Goal: Task Accomplishment & Management: Manage account settings

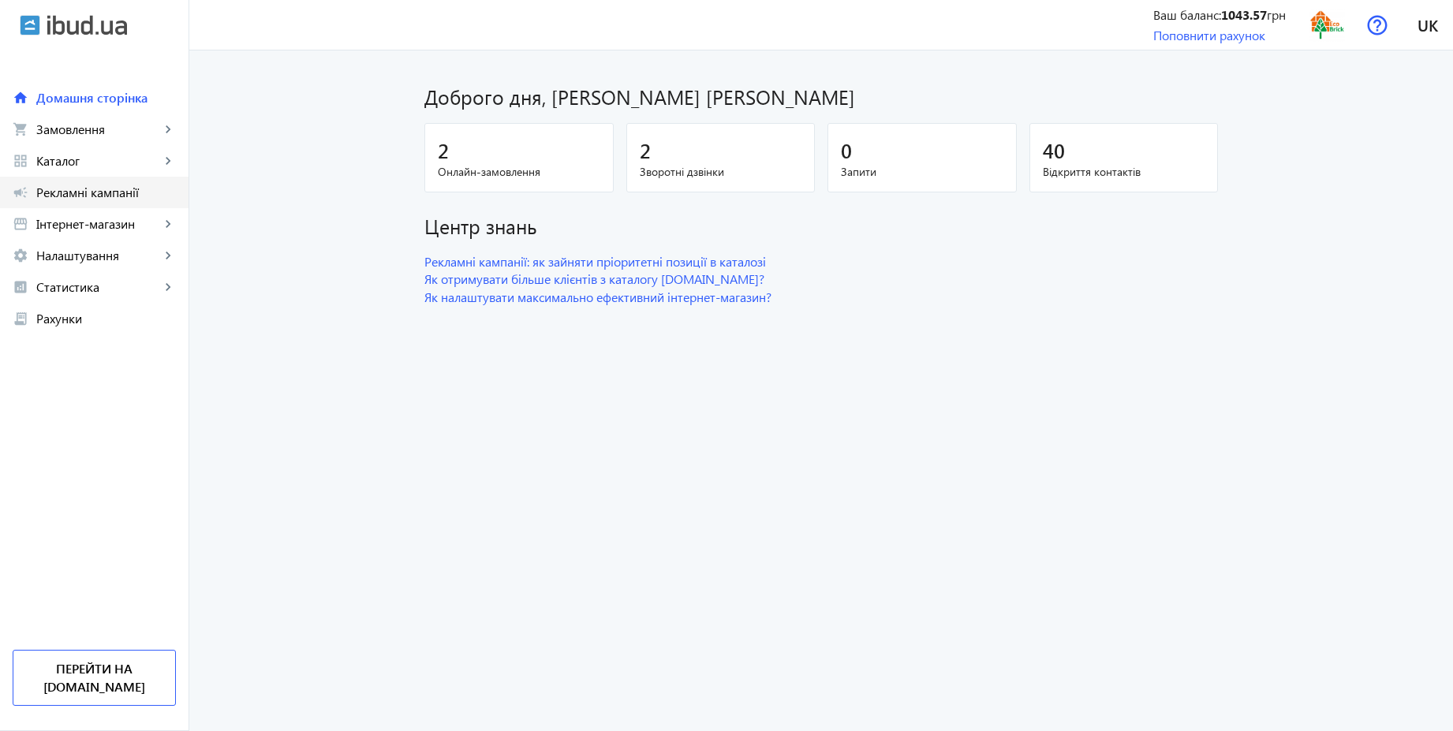
click at [136, 188] on span "Рекламні кампанії" at bounding box center [106, 193] width 140 height 16
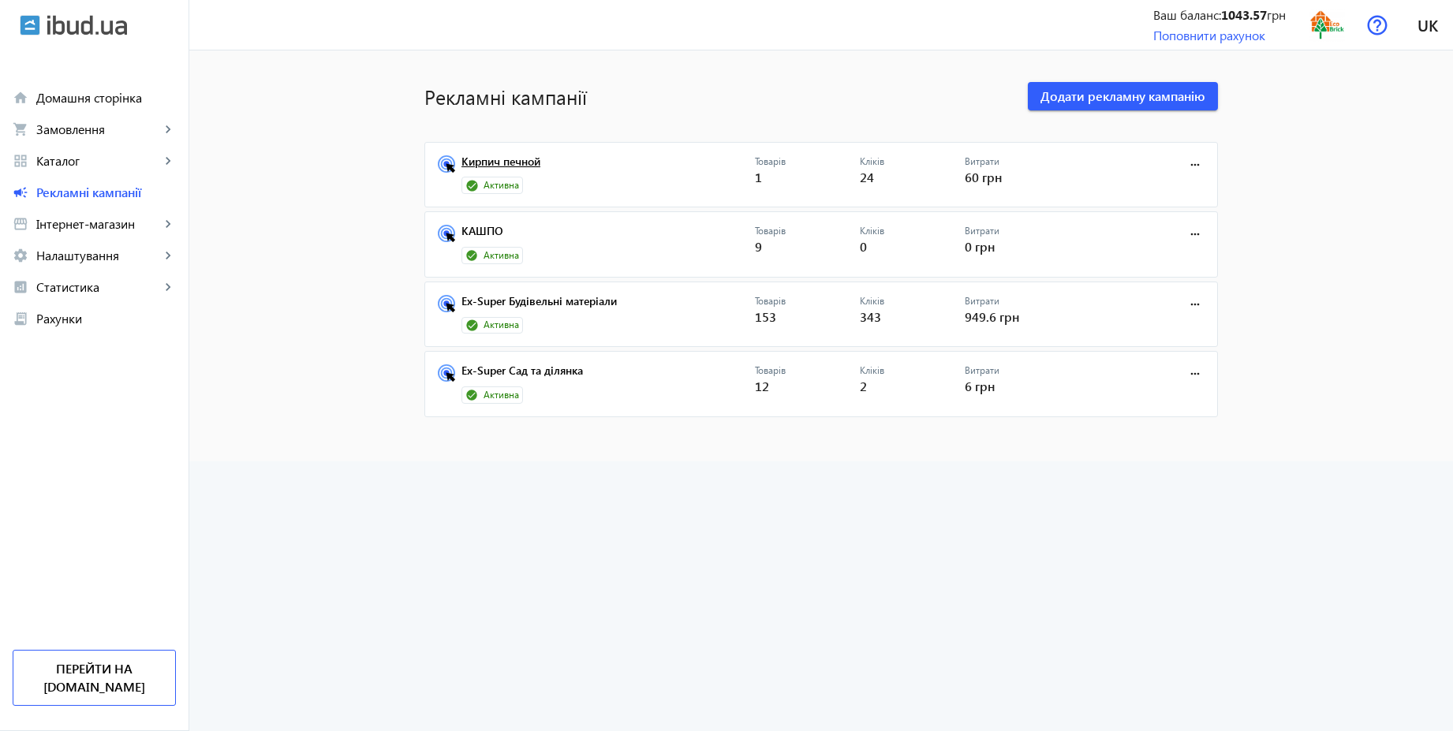
click at [522, 161] on link "Кирпич печной" at bounding box center [607, 166] width 293 height 22
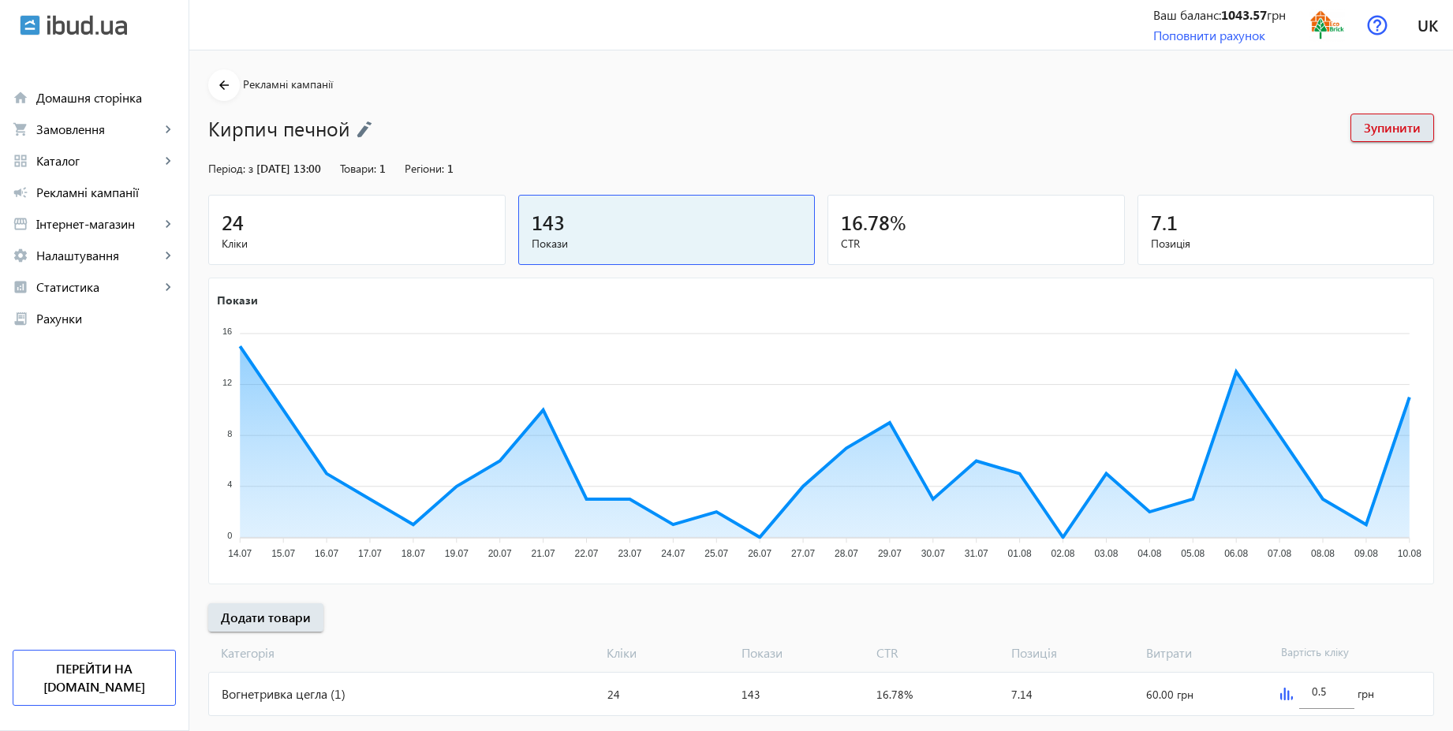
drag, startPoint x: 359, startPoint y: 132, endPoint x: 372, endPoint y: 132, distance: 13.4
click at [359, 132] on img at bounding box center [364, 129] width 16 height 17
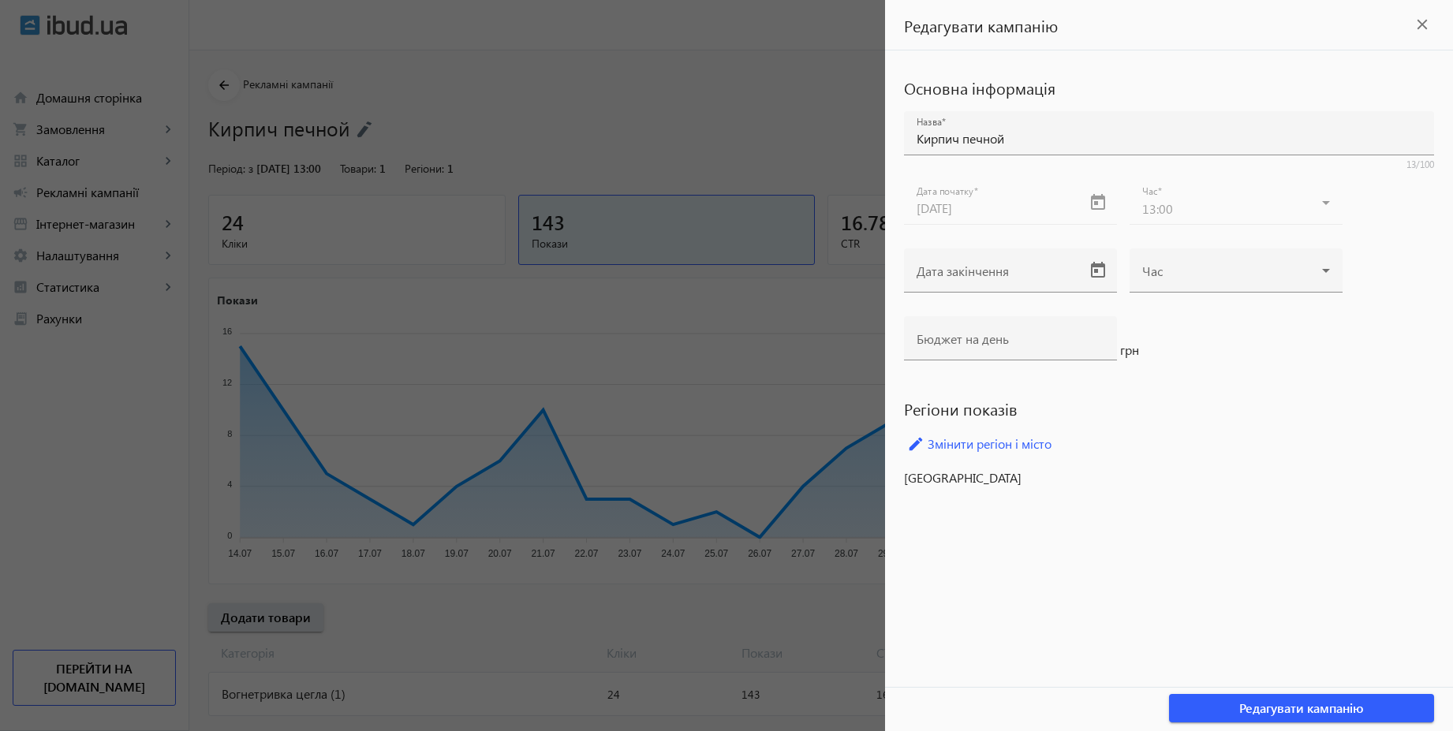
click at [716, 117] on div at bounding box center [726, 365] width 1453 height 731
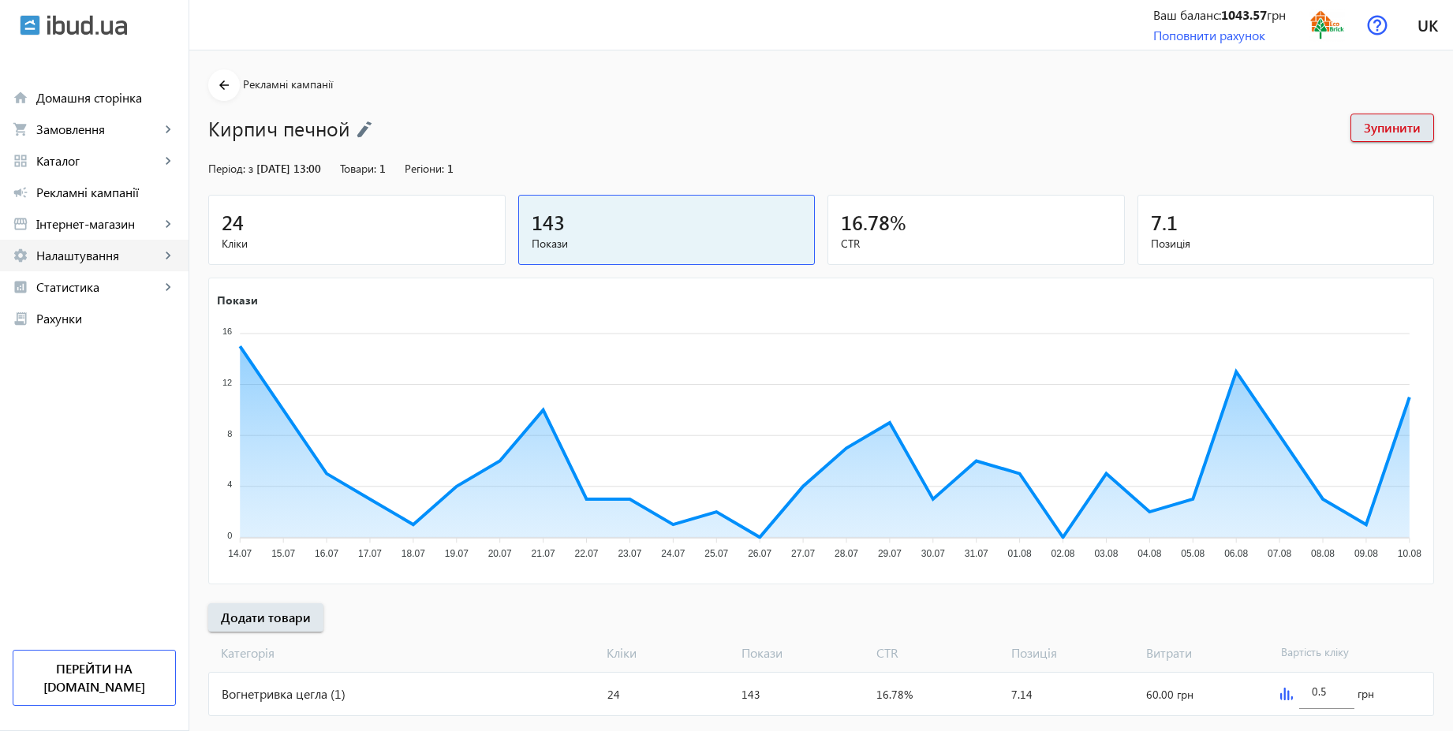
click at [81, 253] on span "Налаштування" at bounding box center [98, 256] width 124 height 16
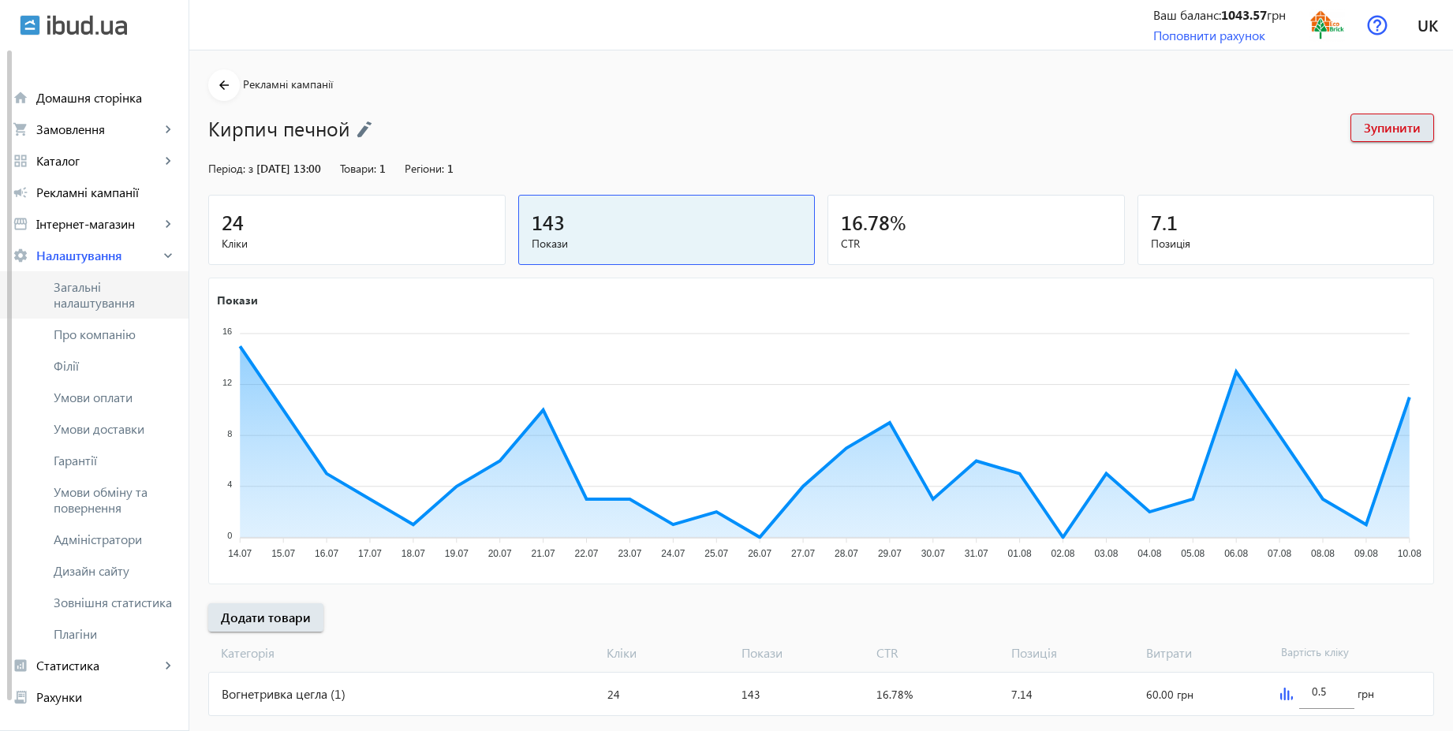
click at [102, 284] on span "Загальні налаштування" at bounding box center [115, 295] width 122 height 32
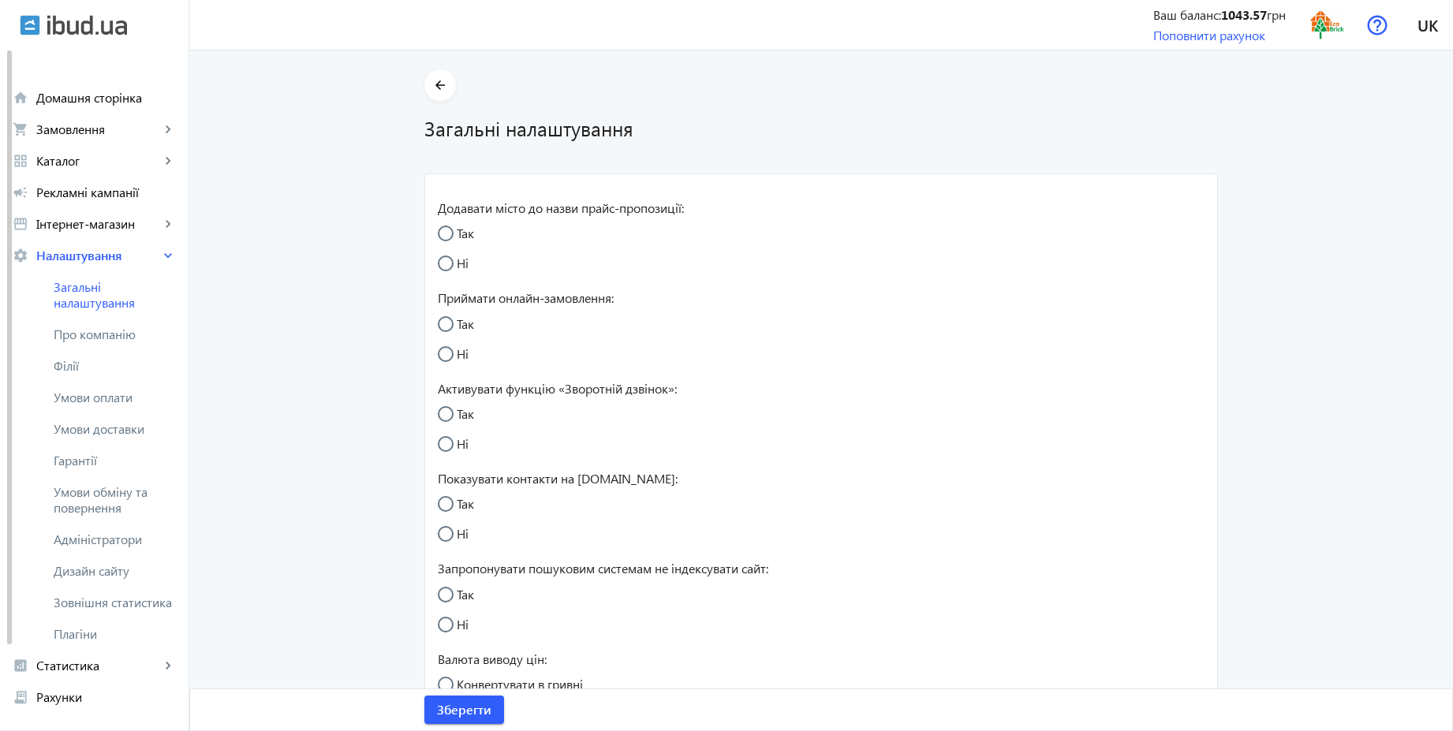
radio input "true"
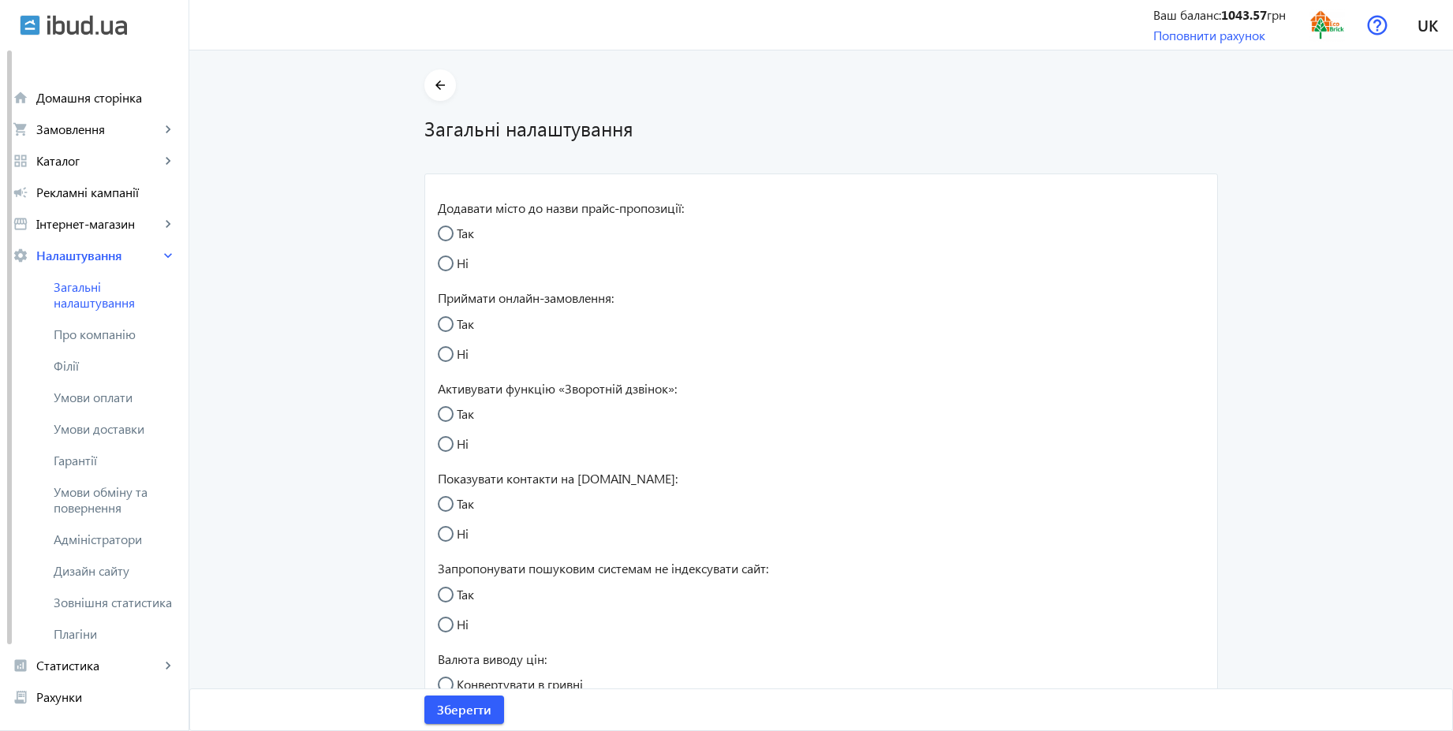
radio input "true"
click at [107, 502] on span "Умови обміну та повернення" at bounding box center [115, 500] width 122 height 32
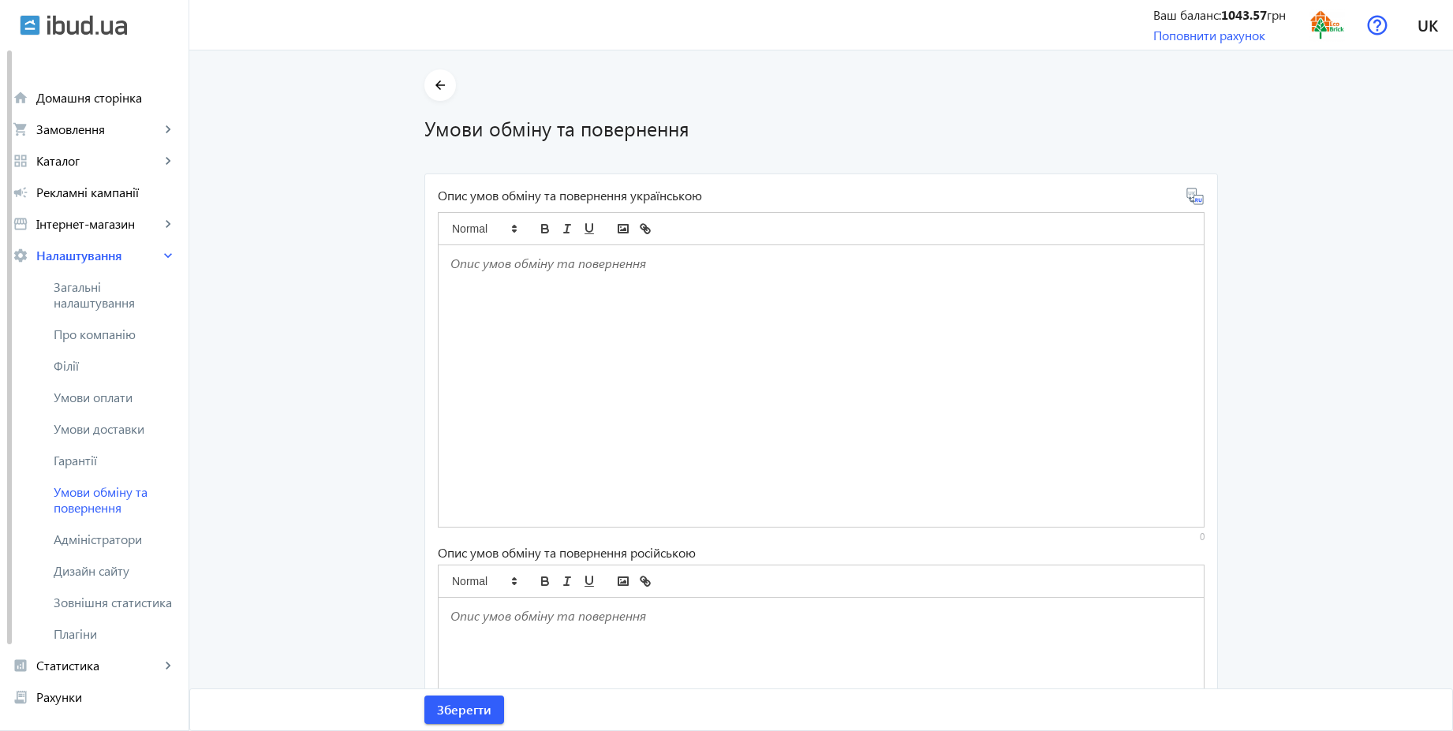
click at [569, 267] on p at bounding box center [820, 264] width 741 height 18
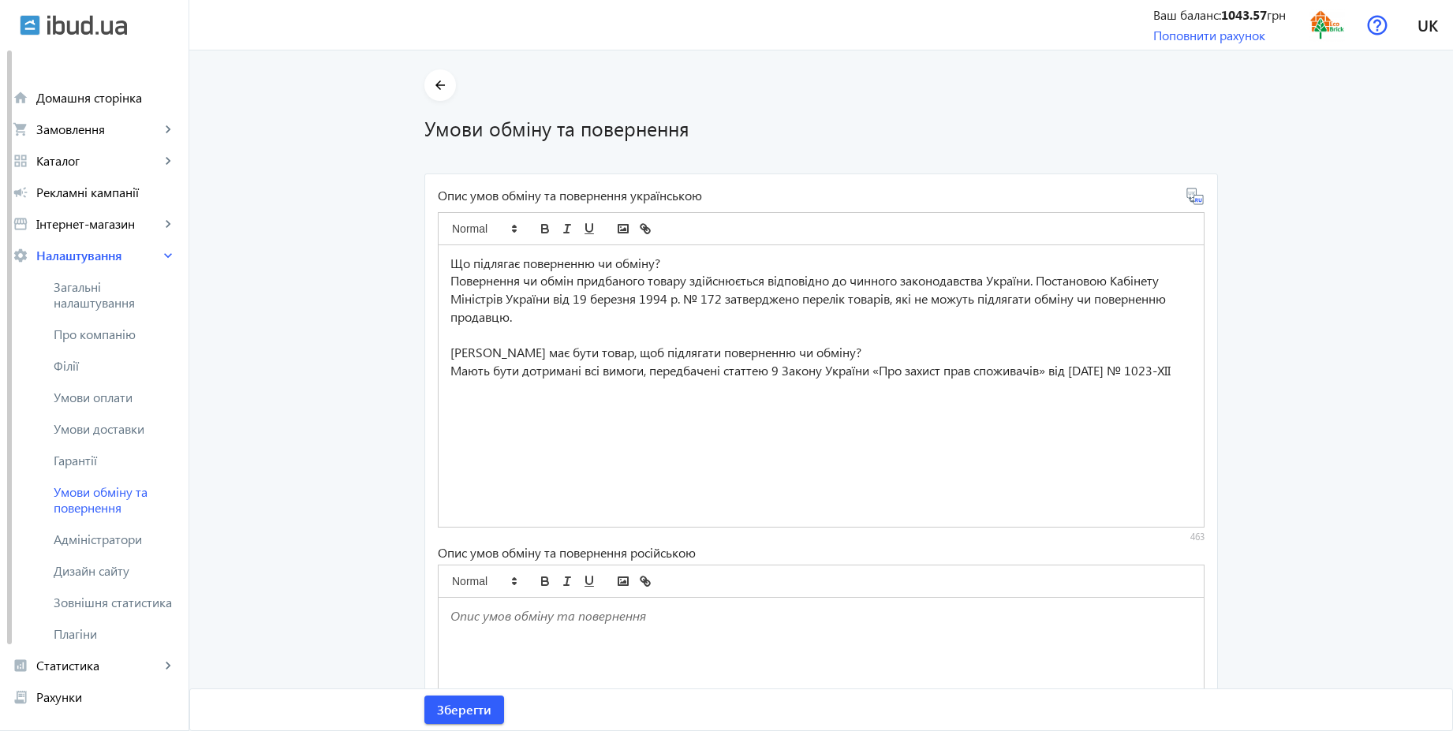
click at [1192, 200] on icon at bounding box center [1194, 196] width 19 height 19
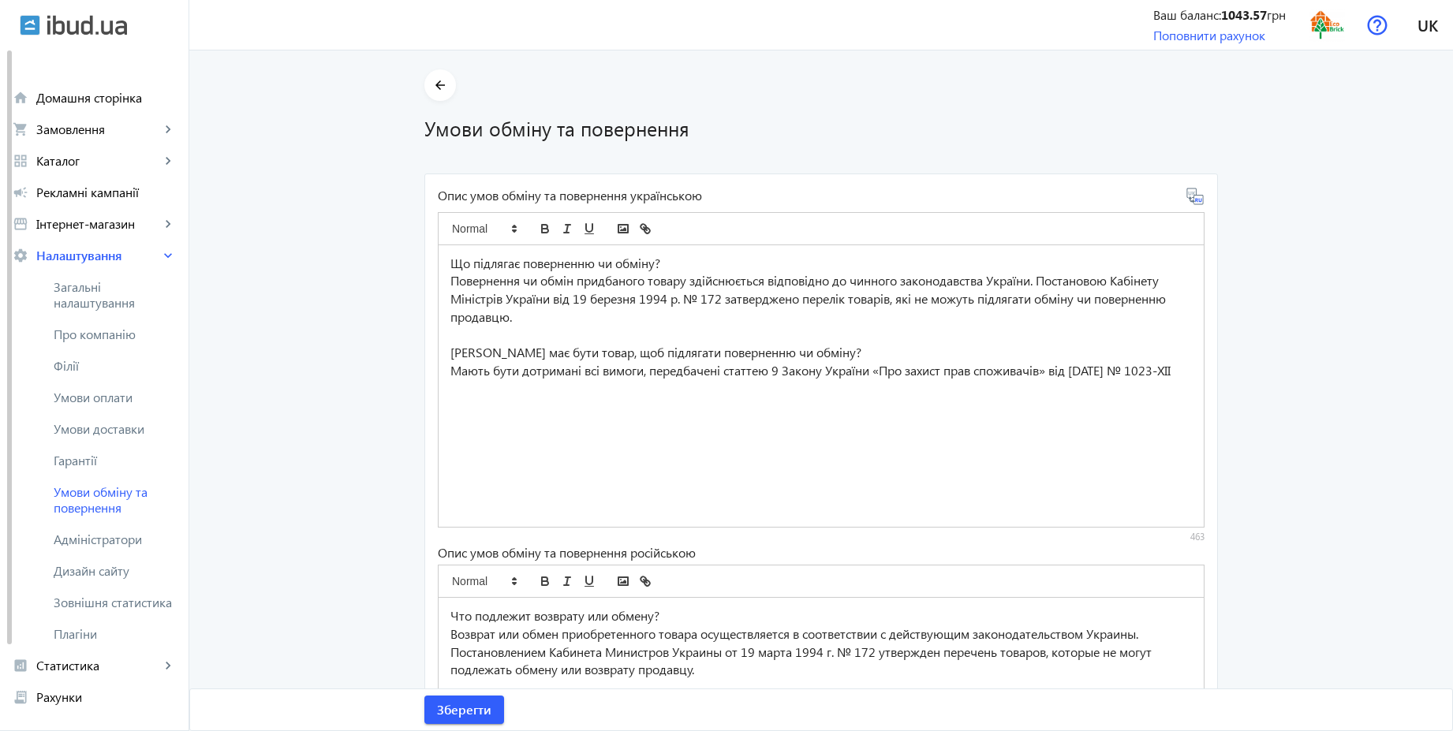
scroll to position [243, 0]
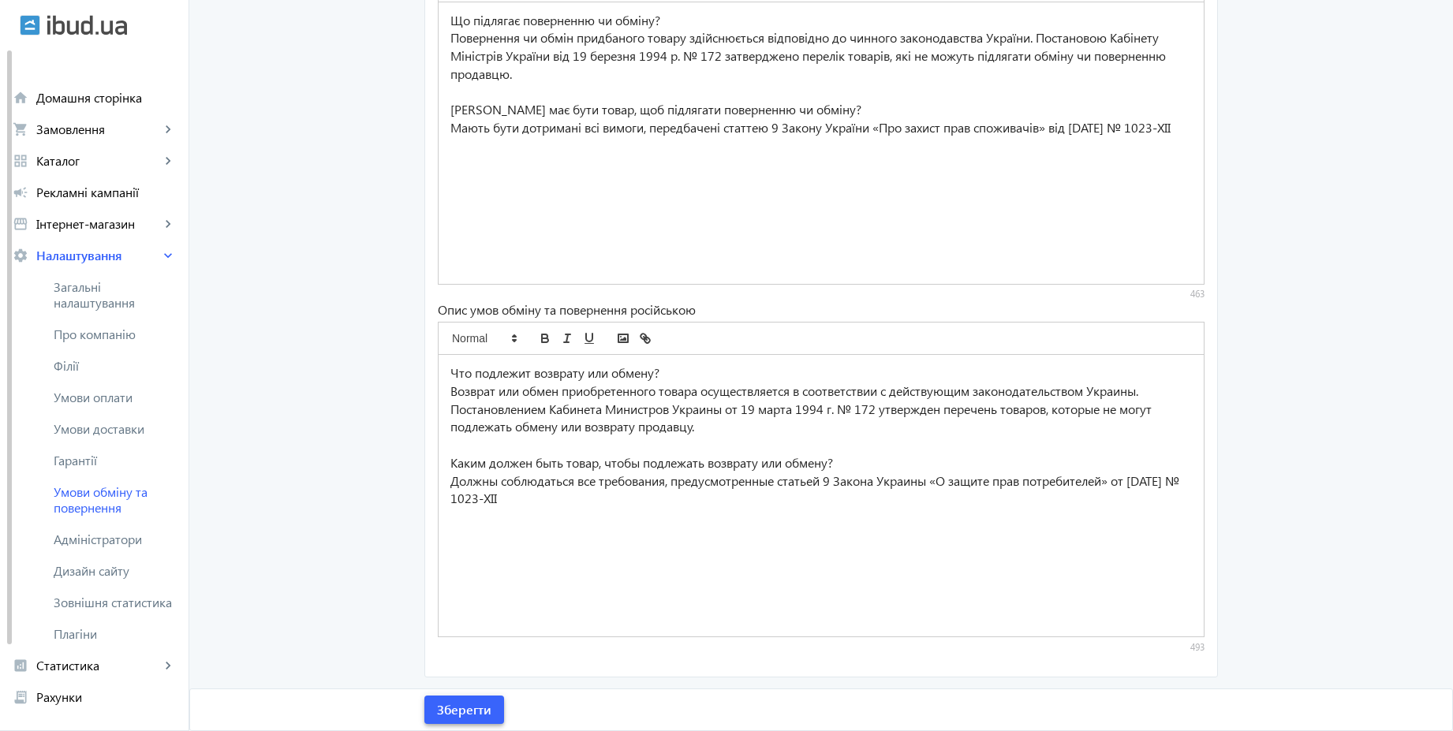
click at [445, 701] on span "Зберегти" at bounding box center [464, 709] width 54 height 17
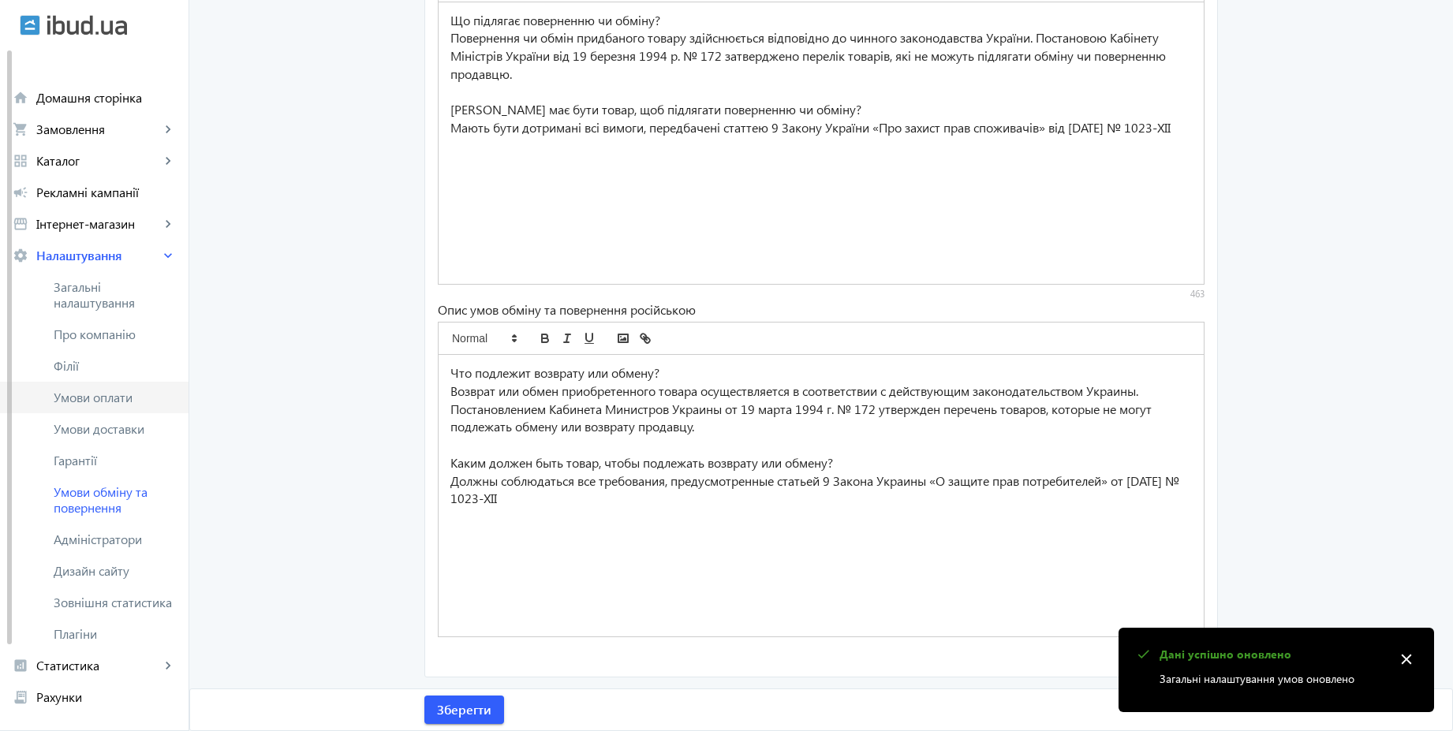
click at [130, 397] on span "Умови оплати" at bounding box center [115, 398] width 122 height 16
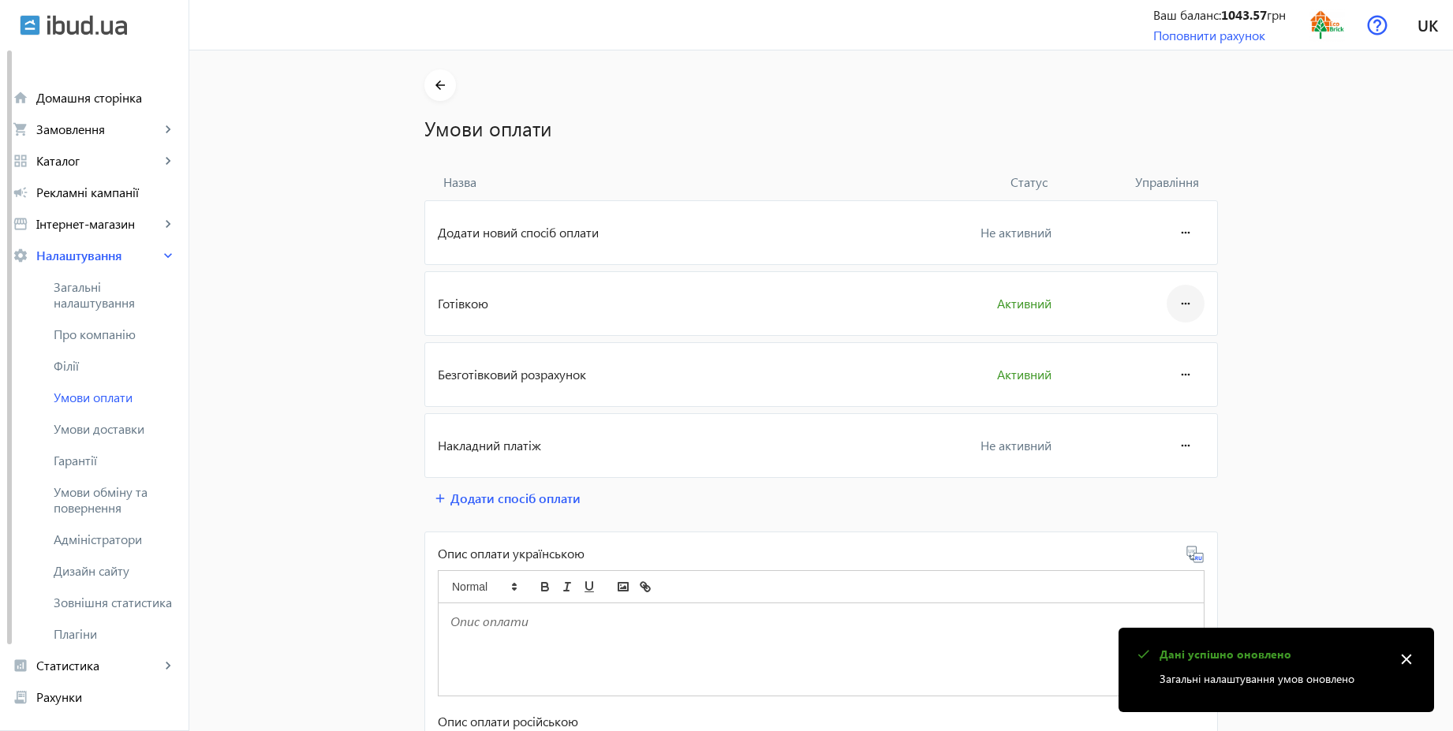
click at [1180, 300] on mat-icon "more_horiz" at bounding box center [1185, 304] width 19 height 38
click at [1157, 354] on span "Редагувати" at bounding box center [1155, 347] width 63 height 13
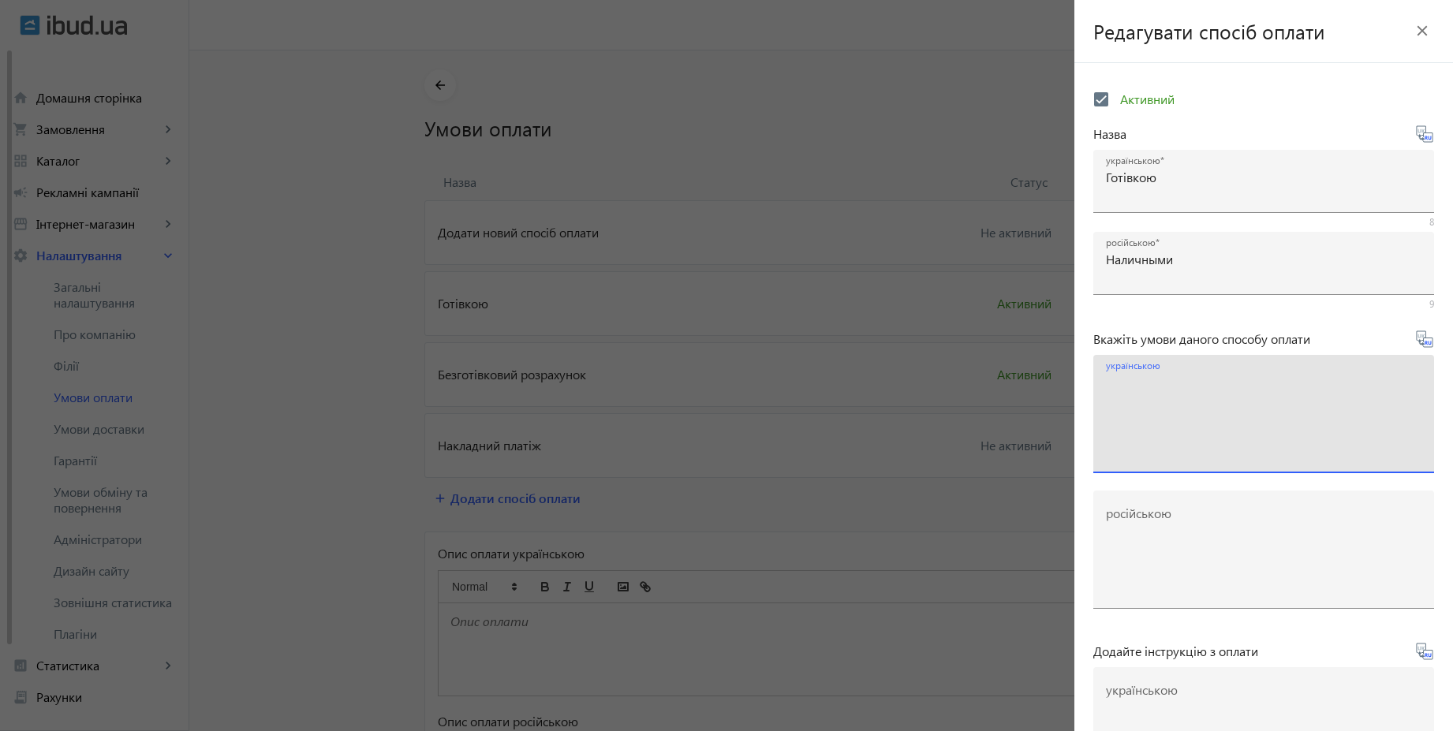
click at [1214, 406] on textarea "українською" at bounding box center [1263, 420] width 315 height 93
paste textarea "Оплачуйте замовлення готівкою при отриманні товару в нашому офісі чи у кур'єра"
type textarea "Оплачуйте замовлення готівкою при отриманні товару в нашому офісі чи у кур'єра"
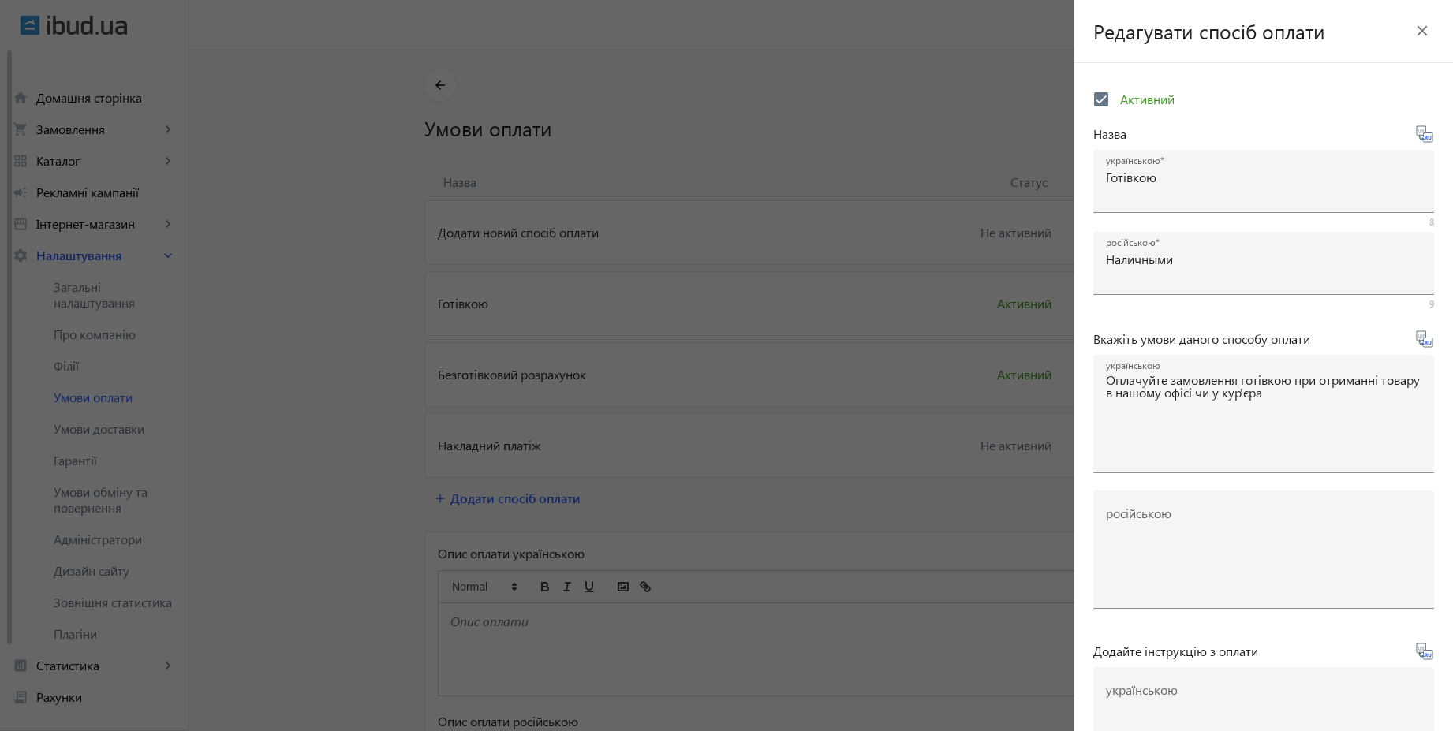
click at [1419, 344] on icon at bounding box center [1424, 339] width 19 height 19
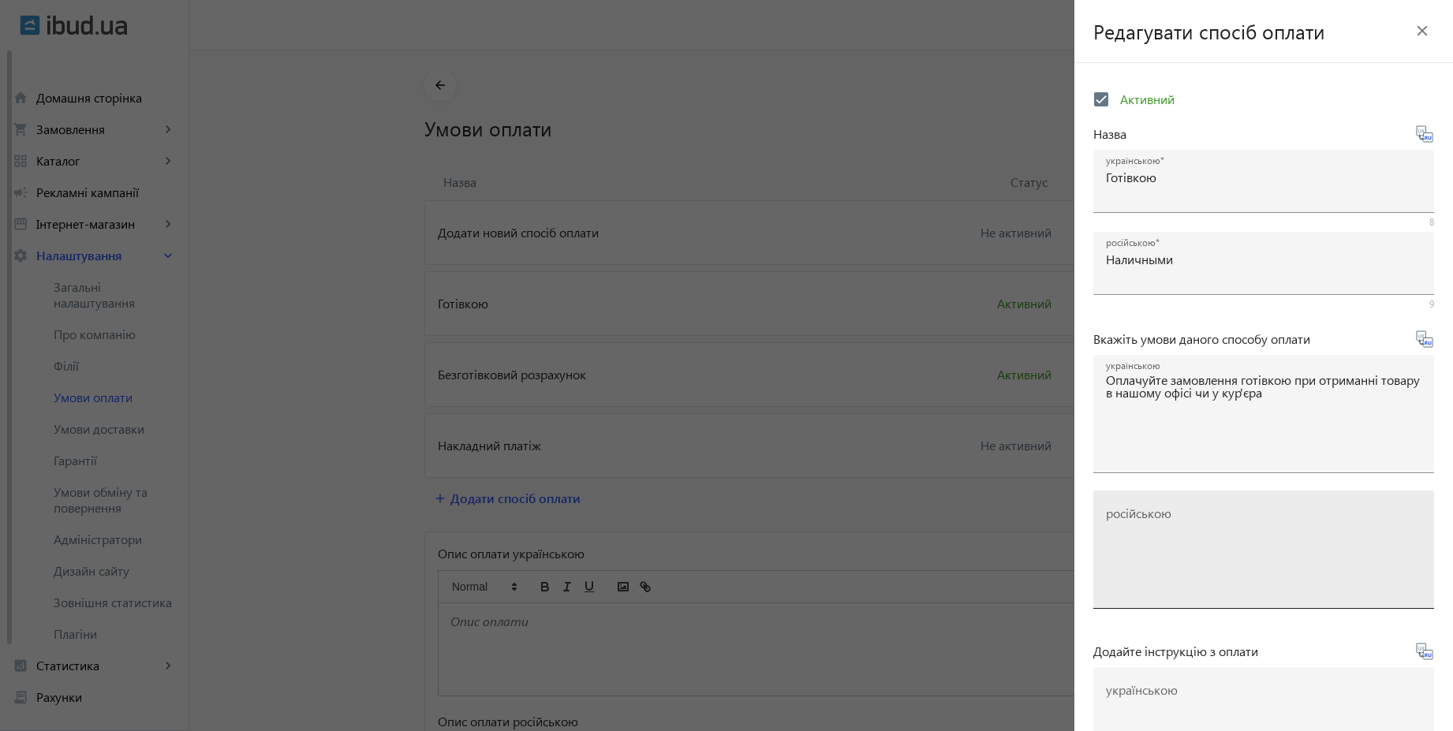
type textarea "Оплачивайте заказ наличными при получении товара в нашем офисе или у курьера"
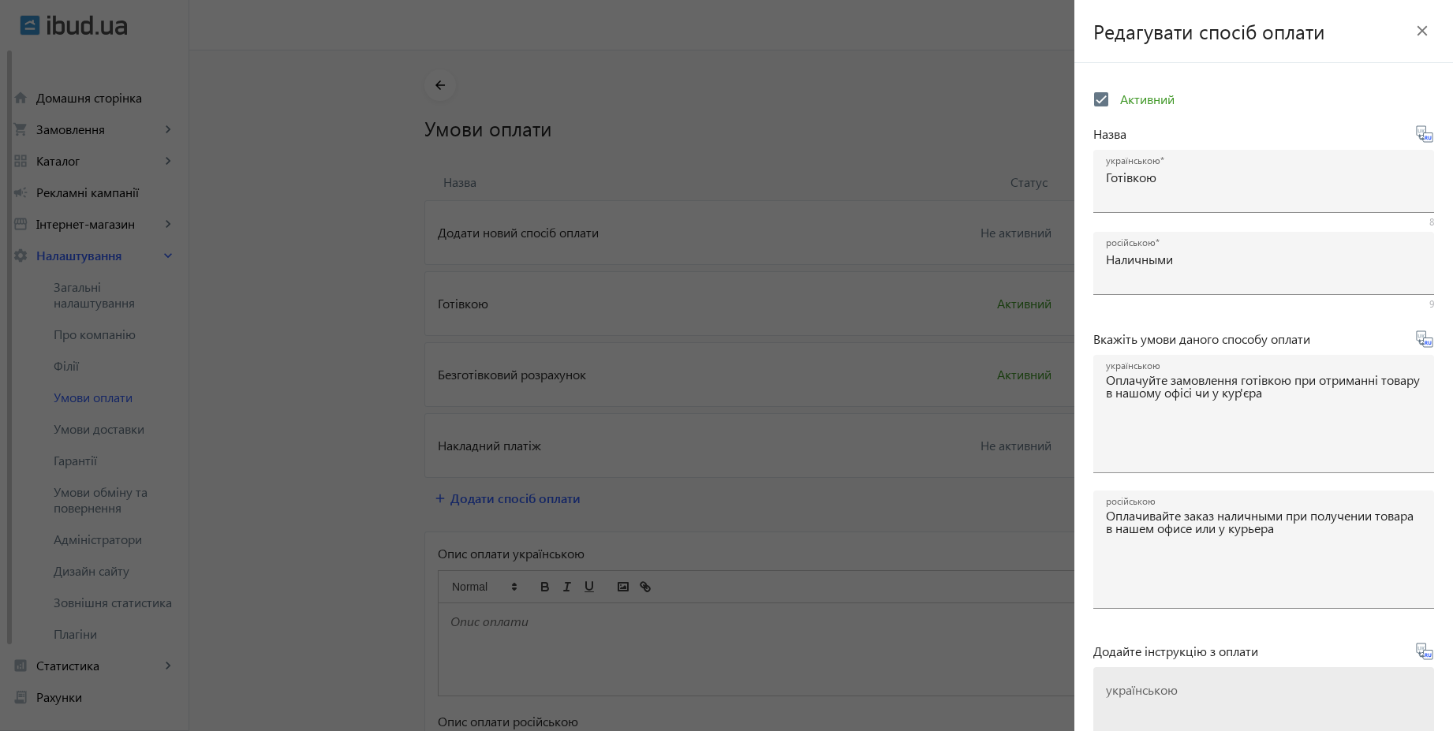
click at [1254, 697] on textarea "українською" at bounding box center [1263, 732] width 315 height 93
paste textarea "Оплатіть замовлення готівкою при отриманні товару"
type textarea "Оплатіть замовлення готівкою при отриманні товару"
click at [1418, 652] on icon at bounding box center [1424, 651] width 19 height 19
type textarea "Оплатите заказ наличными при получении товара"
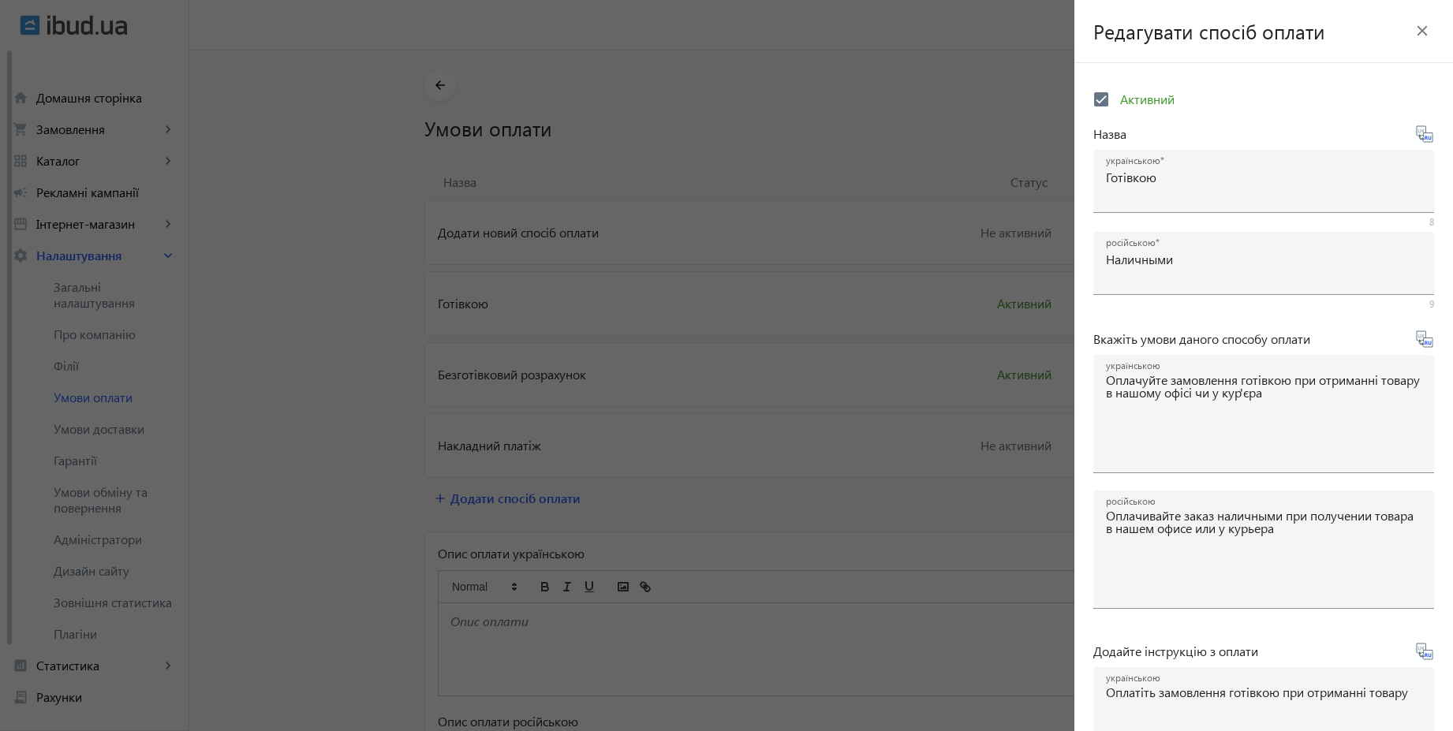
scroll to position [261, 0]
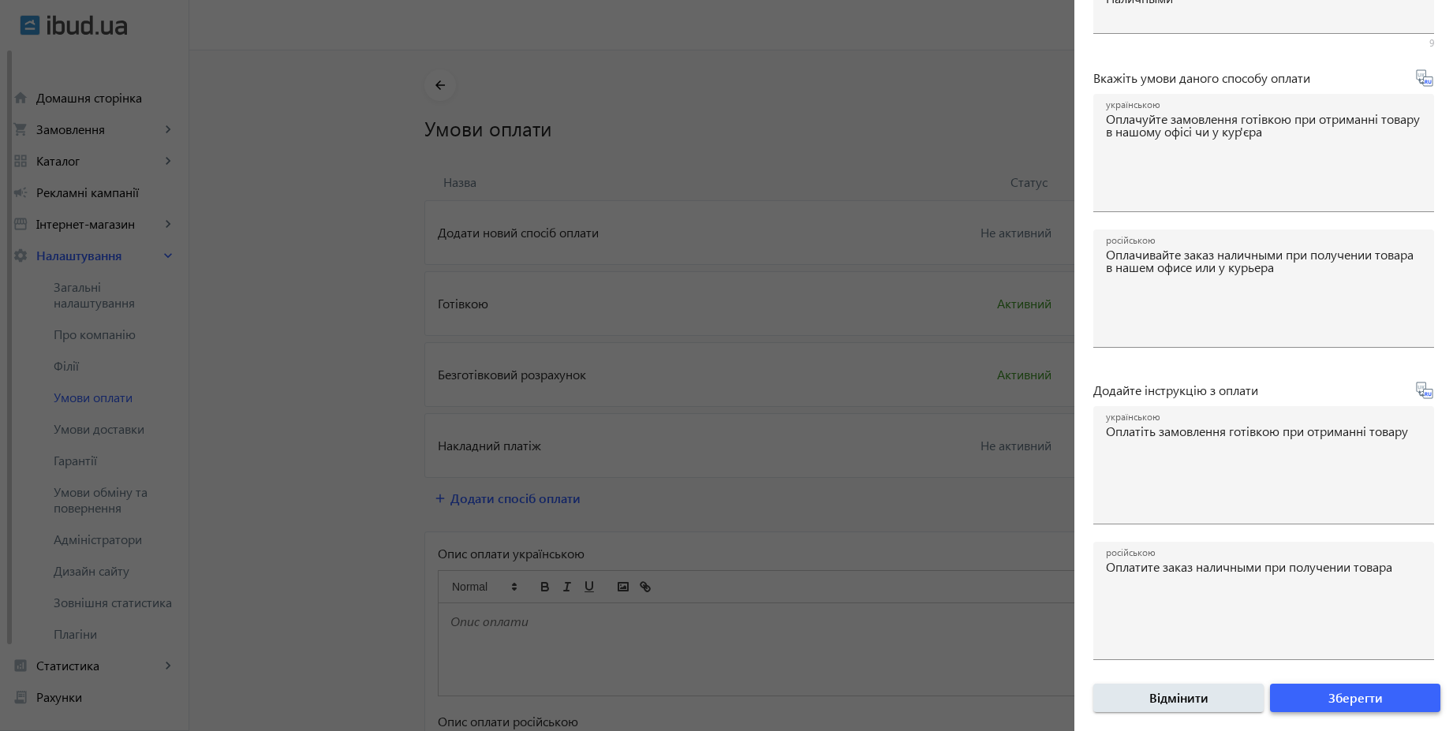
click at [1359, 695] on span "Зберегти" at bounding box center [1355, 697] width 54 height 17
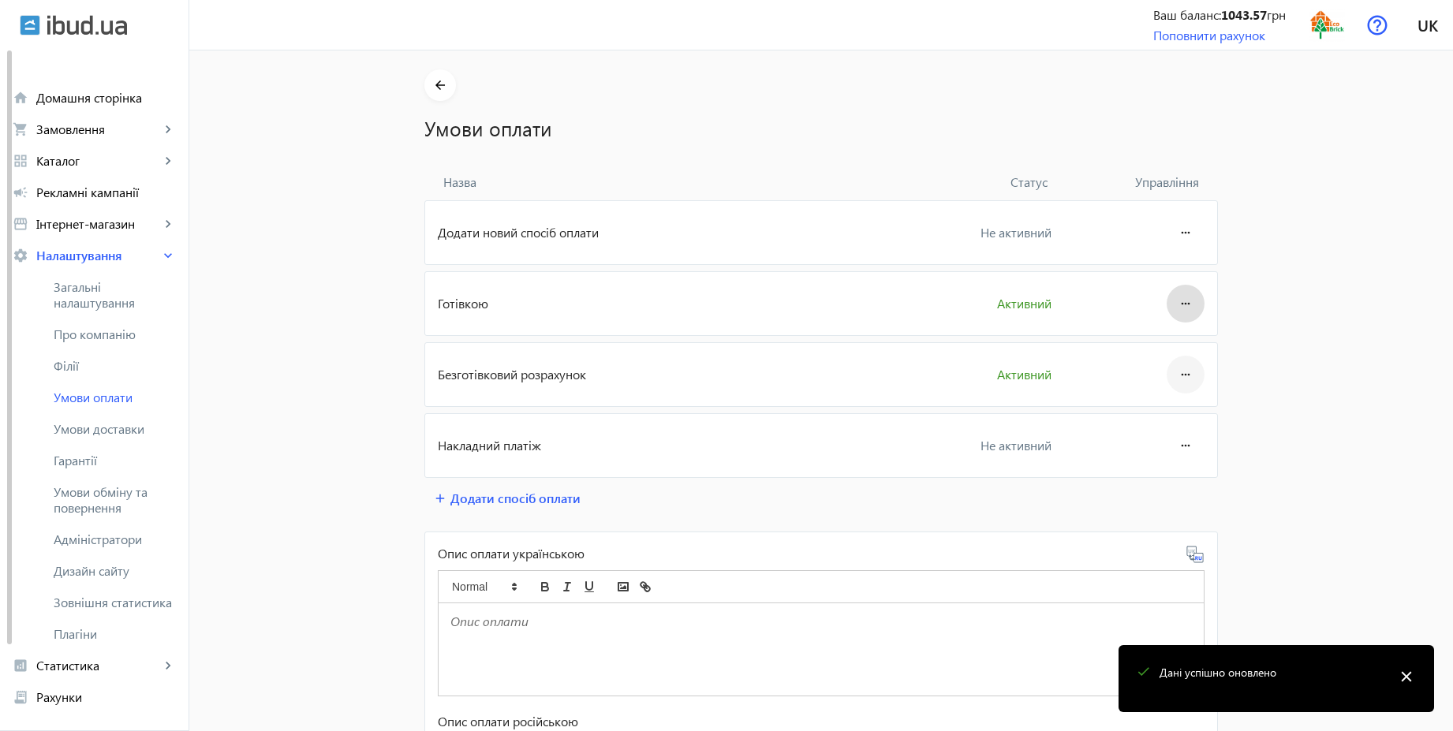
click at [1176, 369] on mat-icon "more_horiz" at bounding box center [1185, 375] width 19 height 38
click at [1146, 416] on span "Редагувати" at bounding box center [1155, 418] width 63 height 13
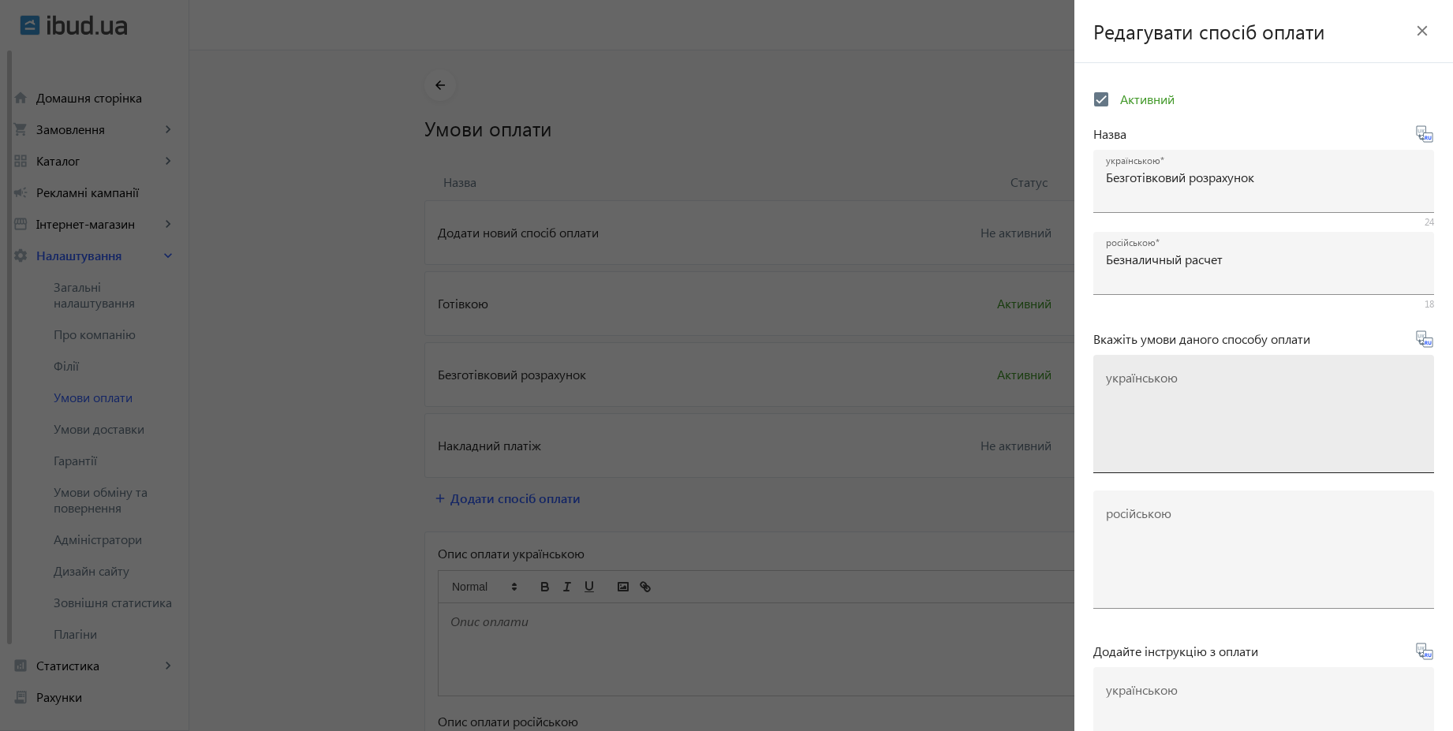
click at [1211, 392] on textarea "українською" at bounding box center [1263, 420] width 315 height 93
paste textarea "Оплачуйте замовлення переказом із будь-якого банку України чи по реквізитах у с…"
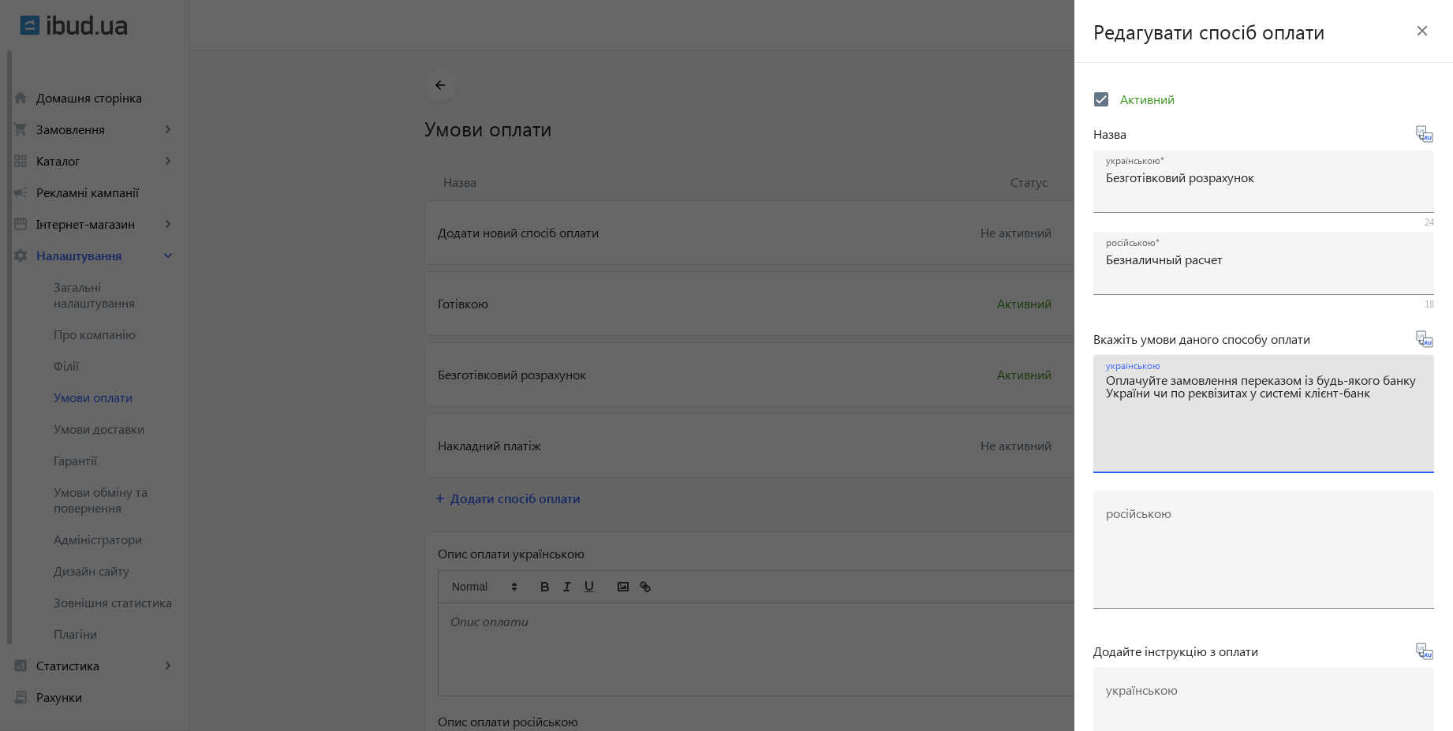
type textarea "Оплачуйте замовлення переказом із будь-якого банку України чи по реквізитах у с…"
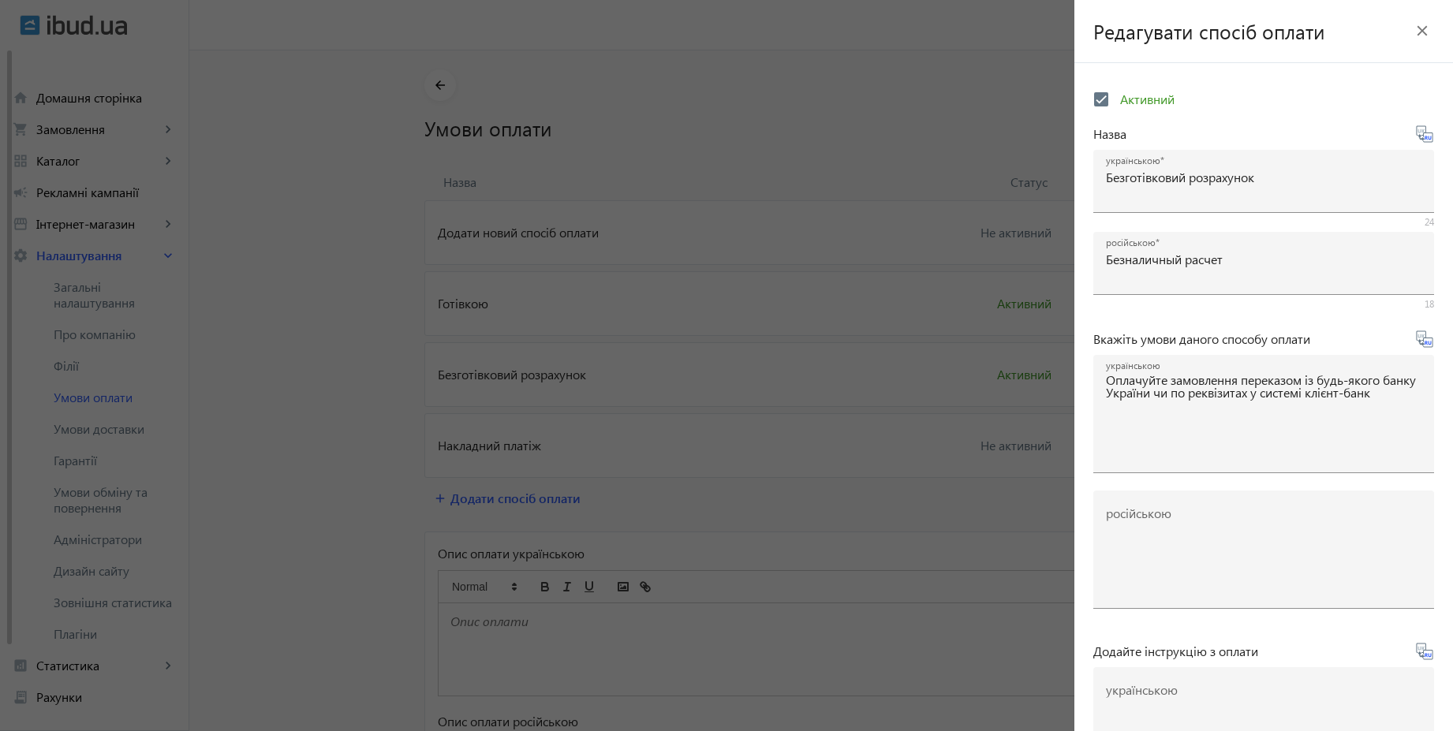
click at [1428, 341] on icon at bounding box center [1429, 343] width 3 height 4
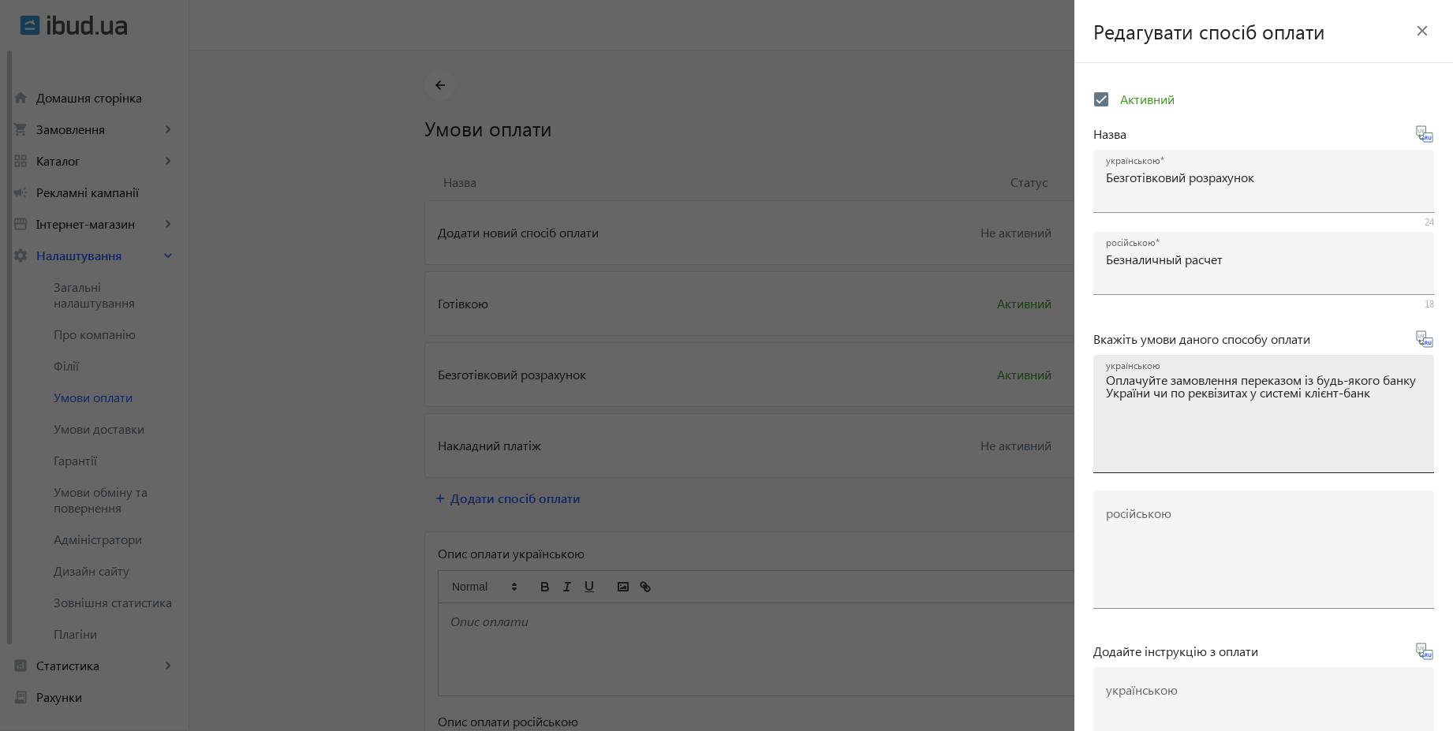
type textarea "Оплачивайте заказ переводом из любого банка или по реквизитам в системе клиент-…"
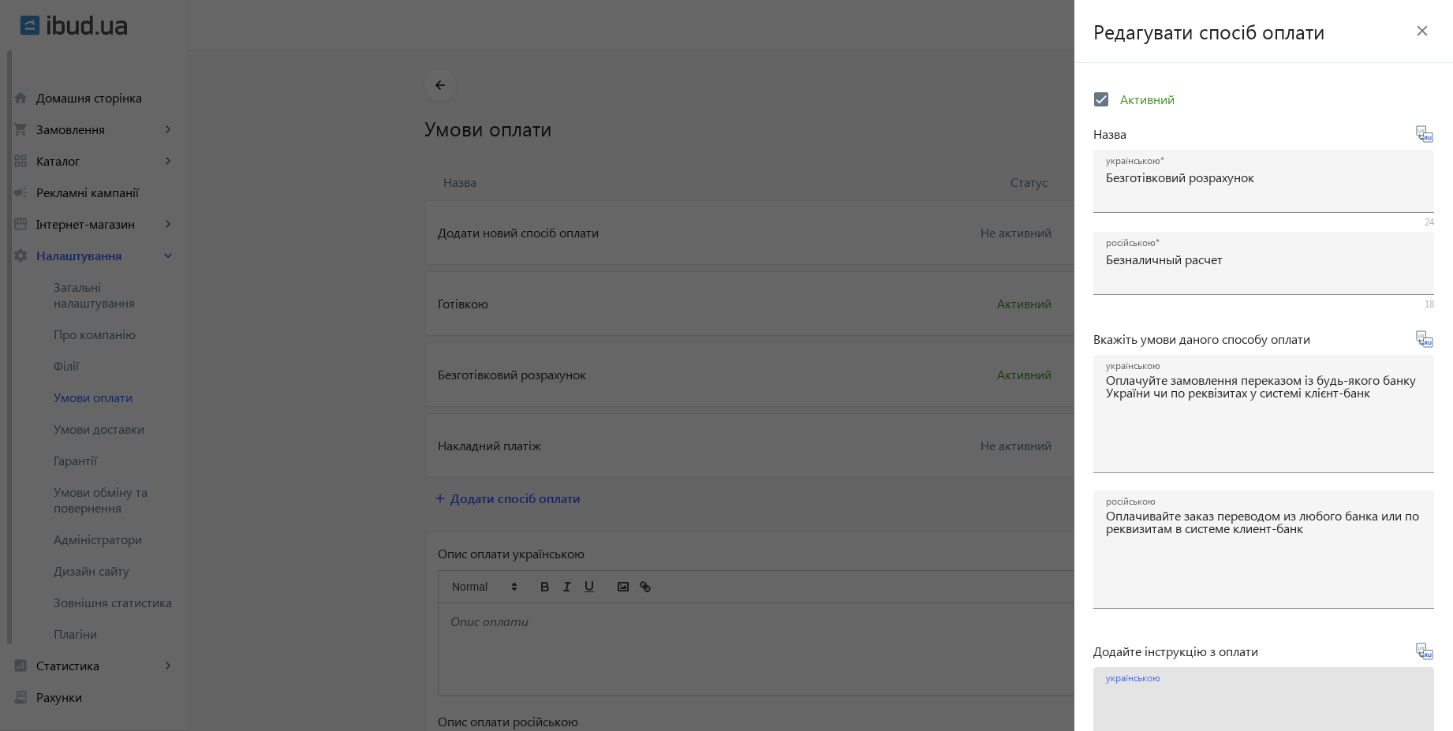
click at [1241, 686] on textarea "українською" at bounding box center [1263, 732] width 315 height 93
paste textarea "Оплатіть замовлення згідно реквізитів рахунка-фактури"
type textarea "Оплатіть замовлення згідно реквізитів рахунка-фактури"
click at [1422, 655] on icon at bounding box center [1424, 651] width 19 height 19
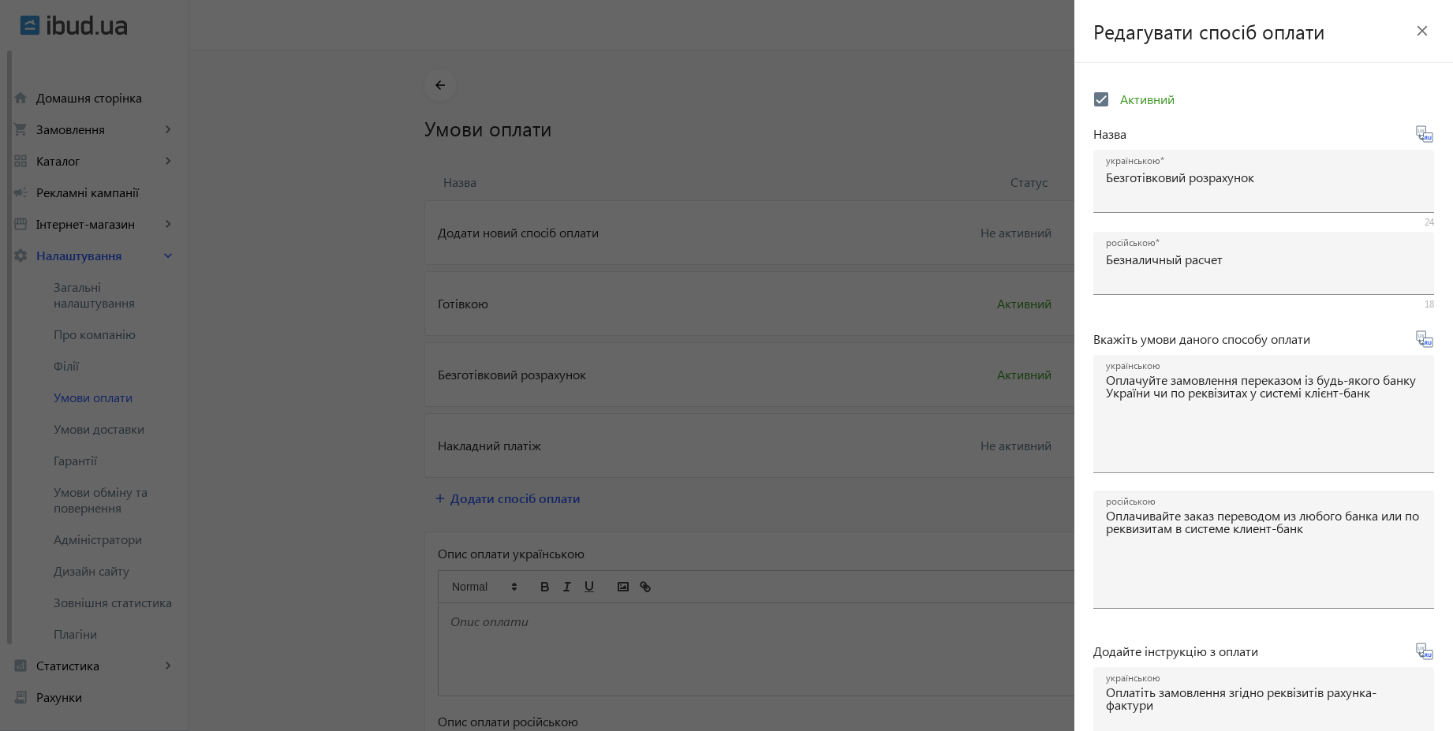
type textarea "Оплатите заказ согласно реквизитам счета-фактуры"
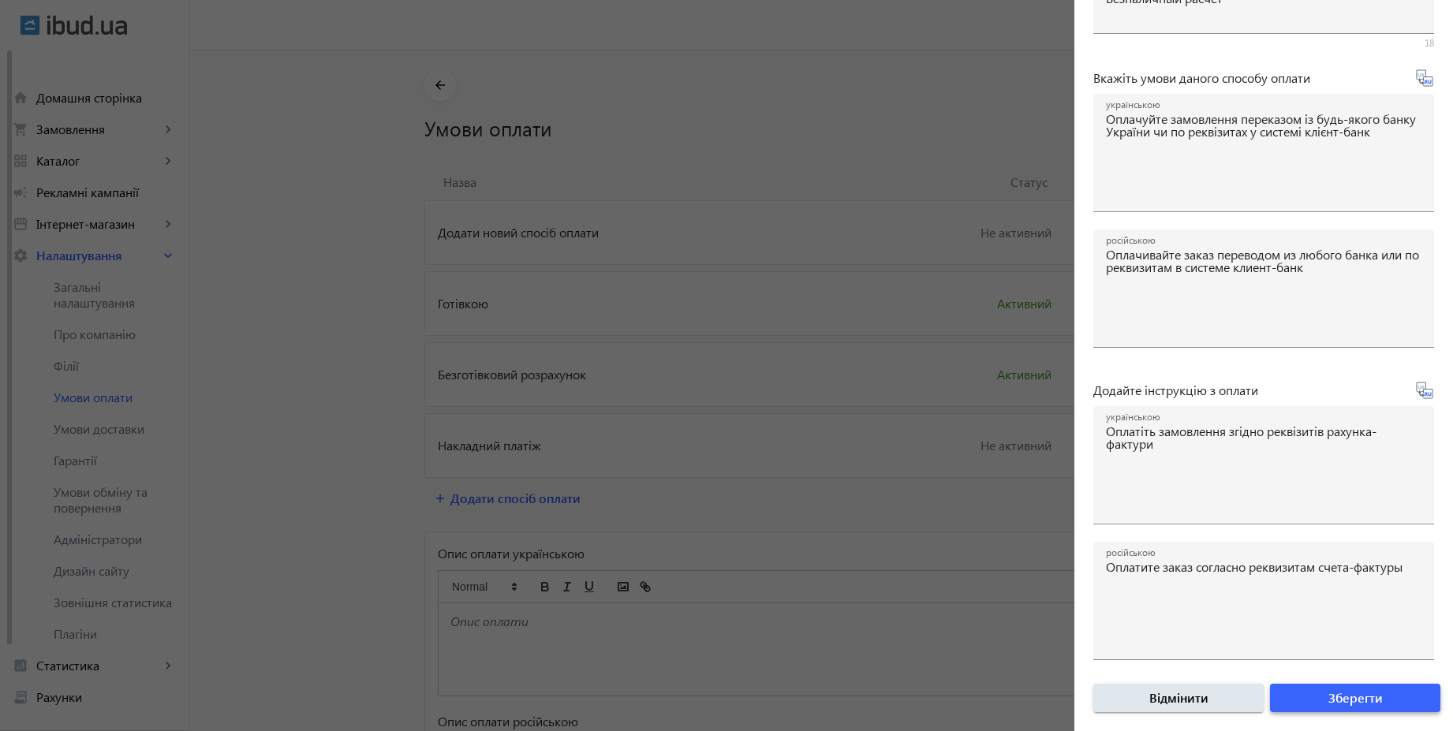
click at [1377, 700] on span "submit" at bounding box center [1355, 698] width 170 height 38
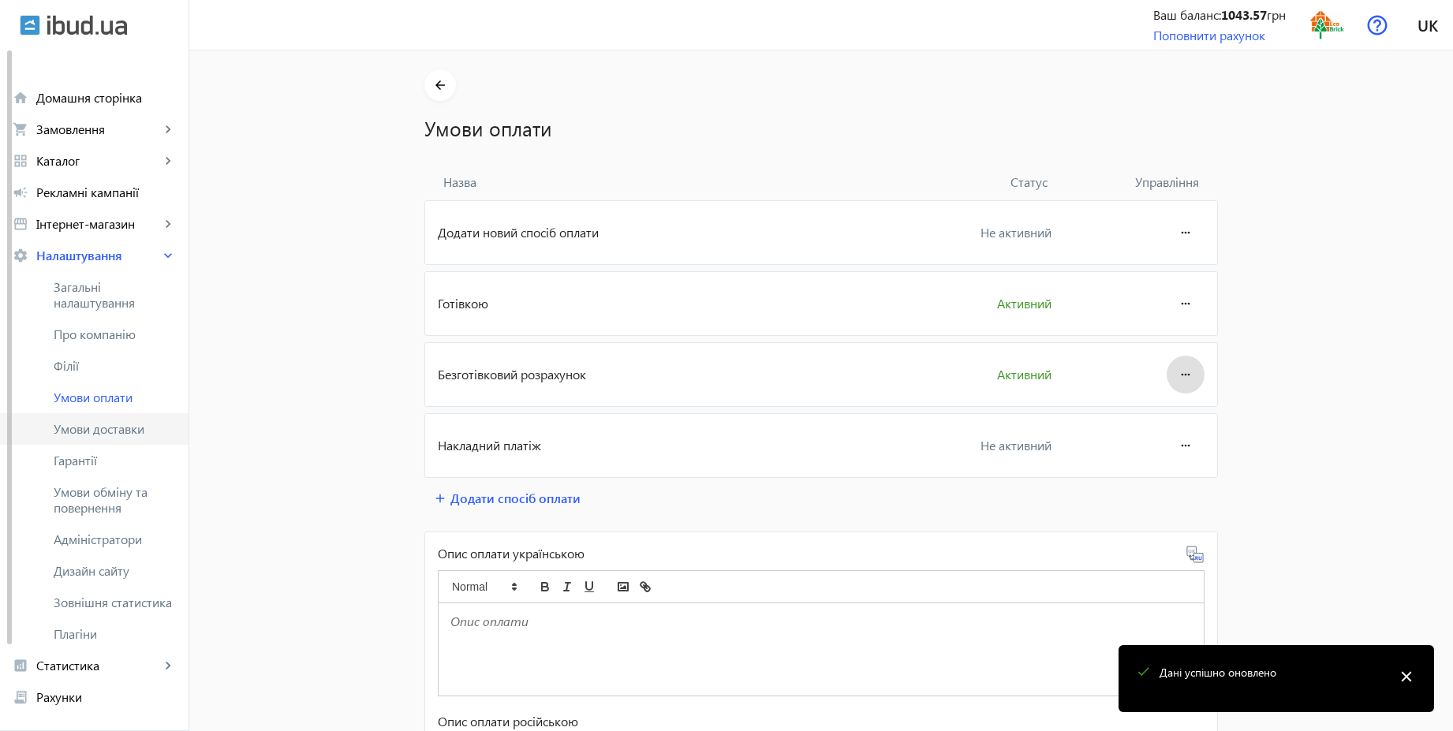
click at [122, 424] on span "Умови доставки" at bounding box center [115, 429] width 122 height 16
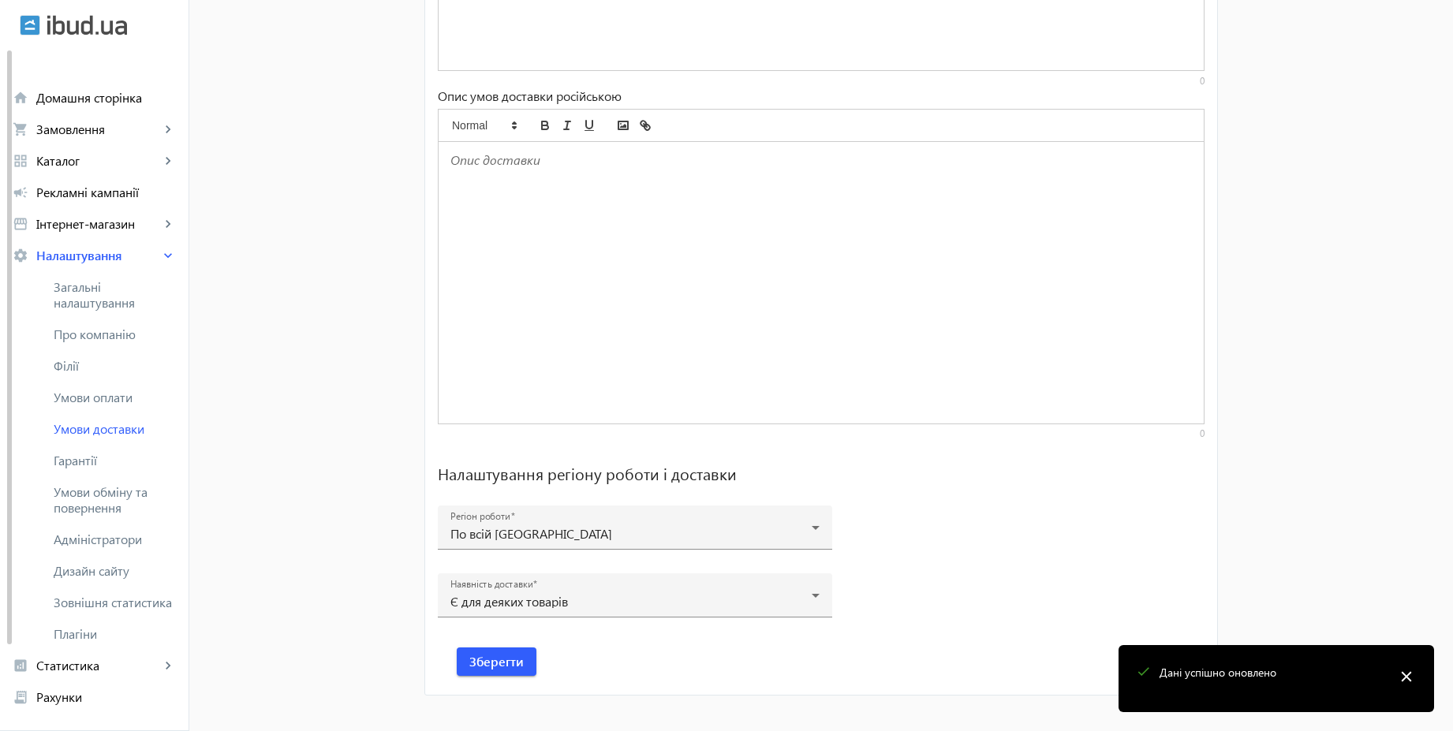
scroll to position [979, 0]
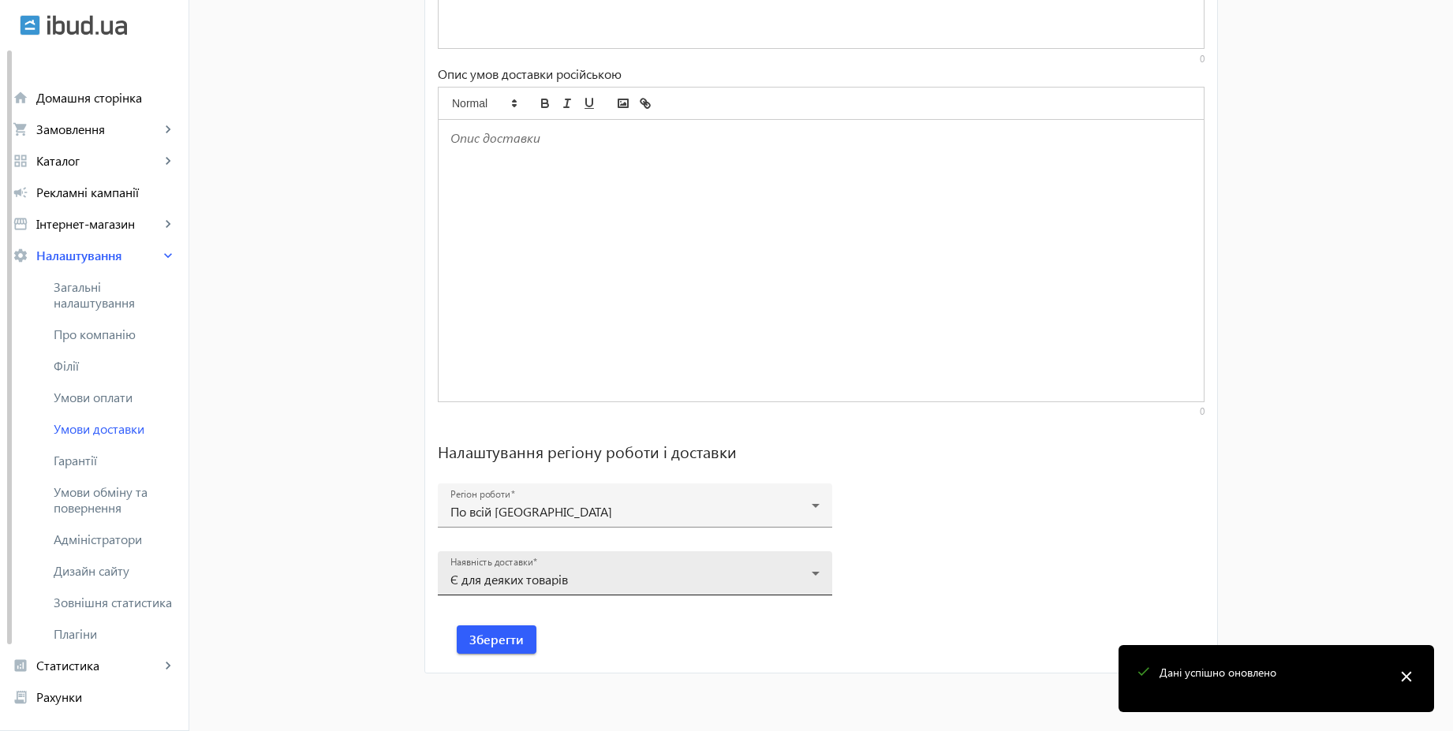
click at [677, 570] on div "Є для деяких товарів" at bounding box center [634, 579] width 369 height 19
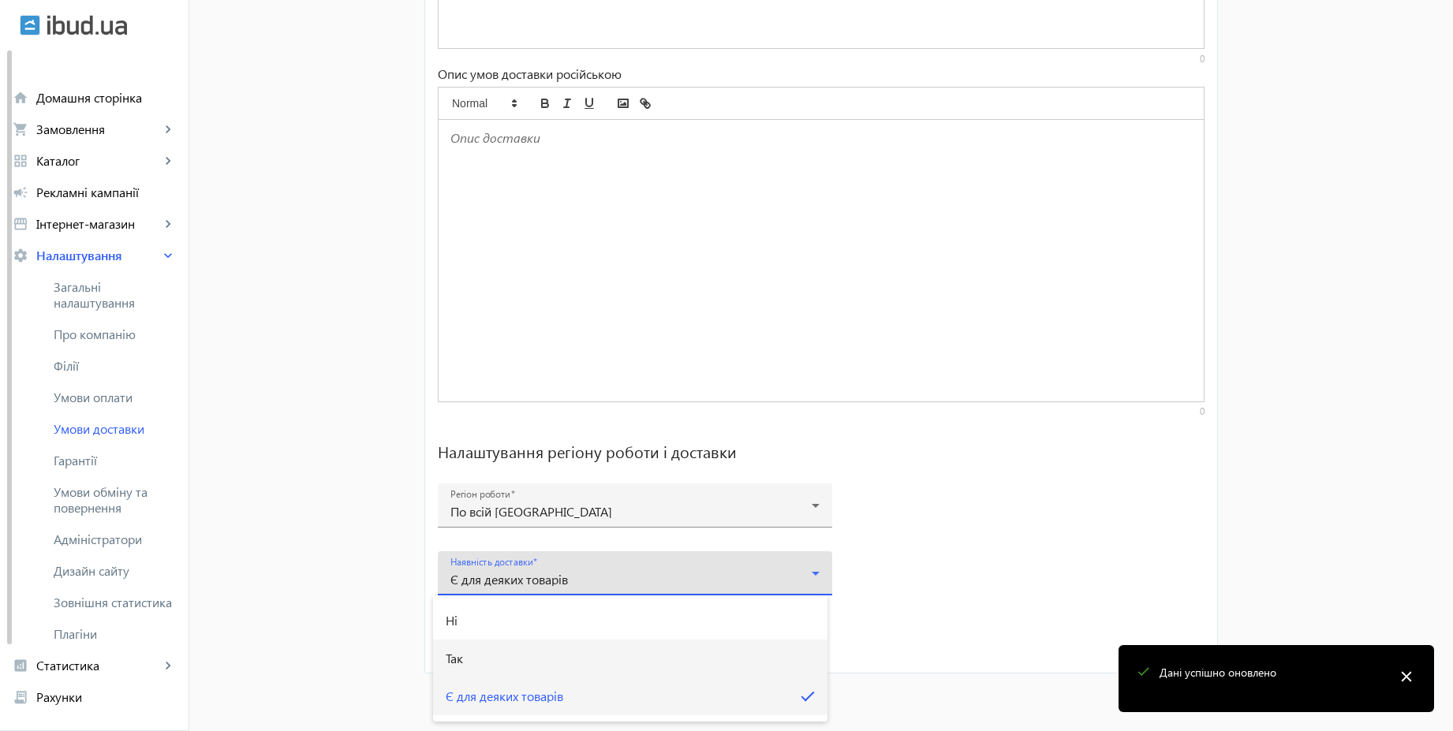
click at [532, 655] on mat-option "Так" at bounding box center [630, 659] width 394 height 38
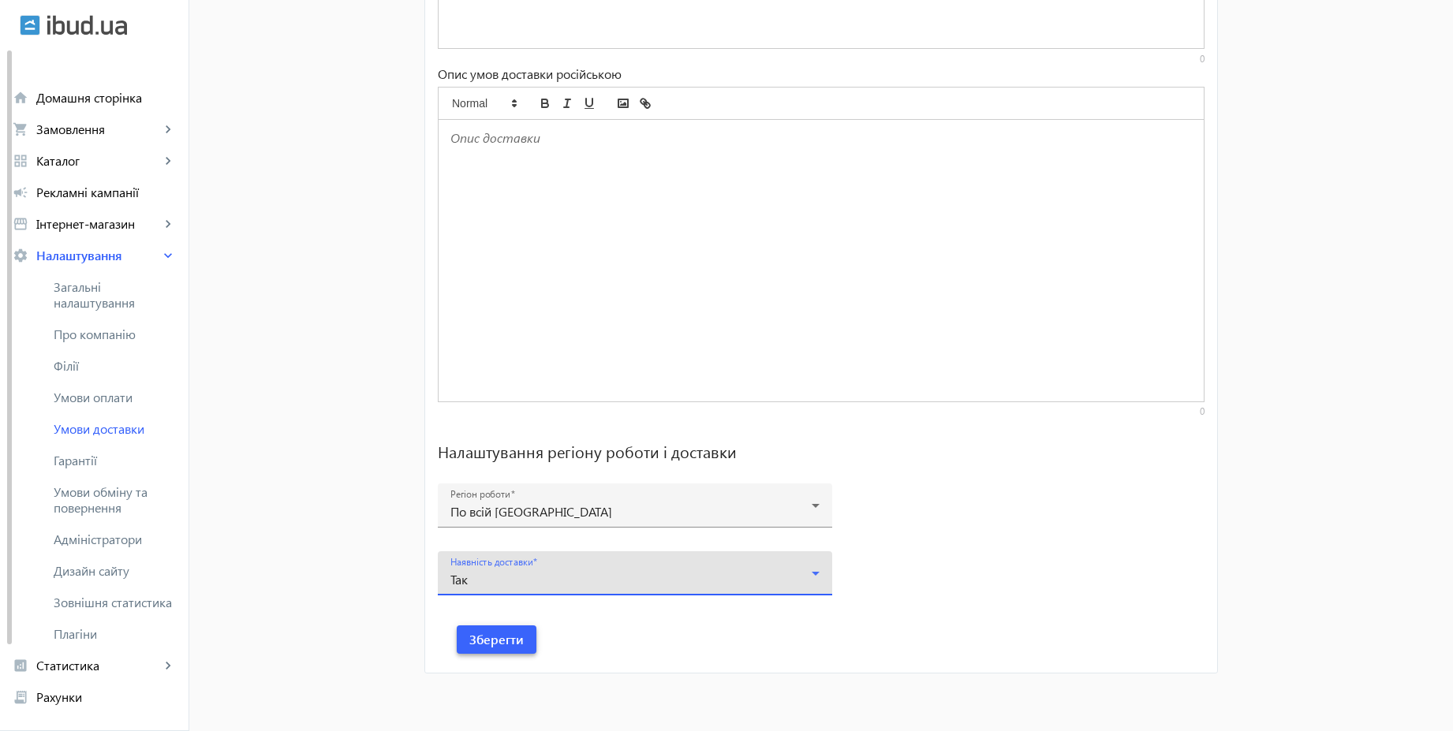
click at [509, 636] on span "Зберегти" at bounding box center [496, 639] width 54 height 17
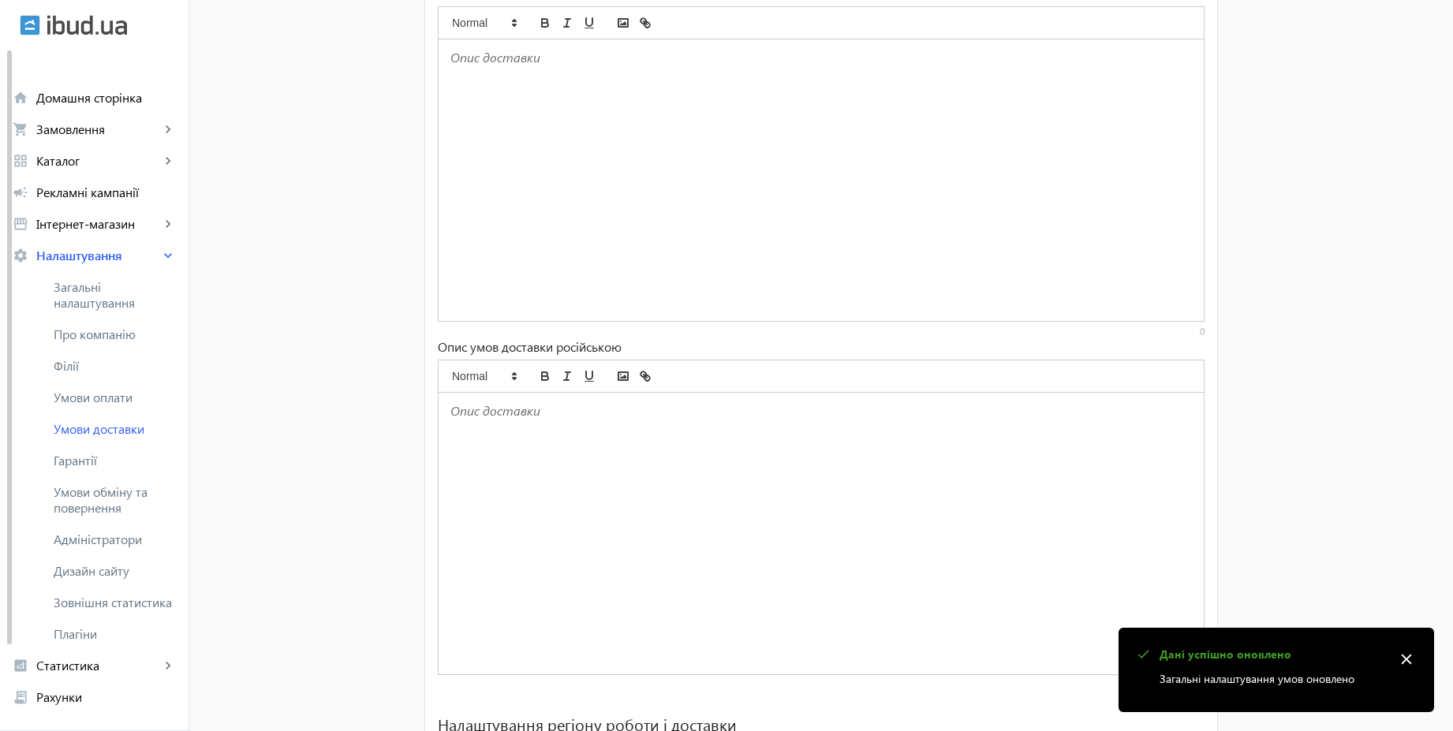
scroll to position [127, 0]
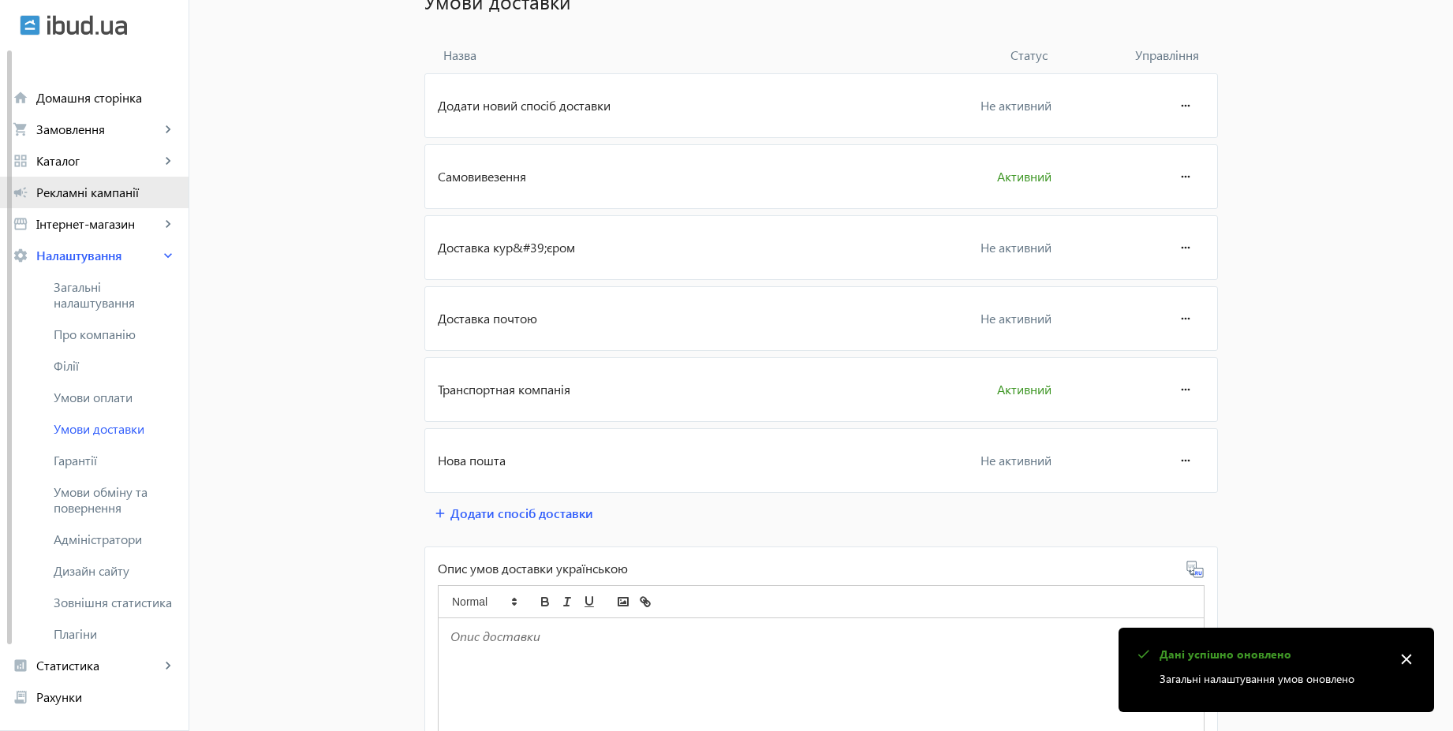
click at [127, 185] on span "Рекламні кампанії" at bounding box center [106, 193] width 140 height 16
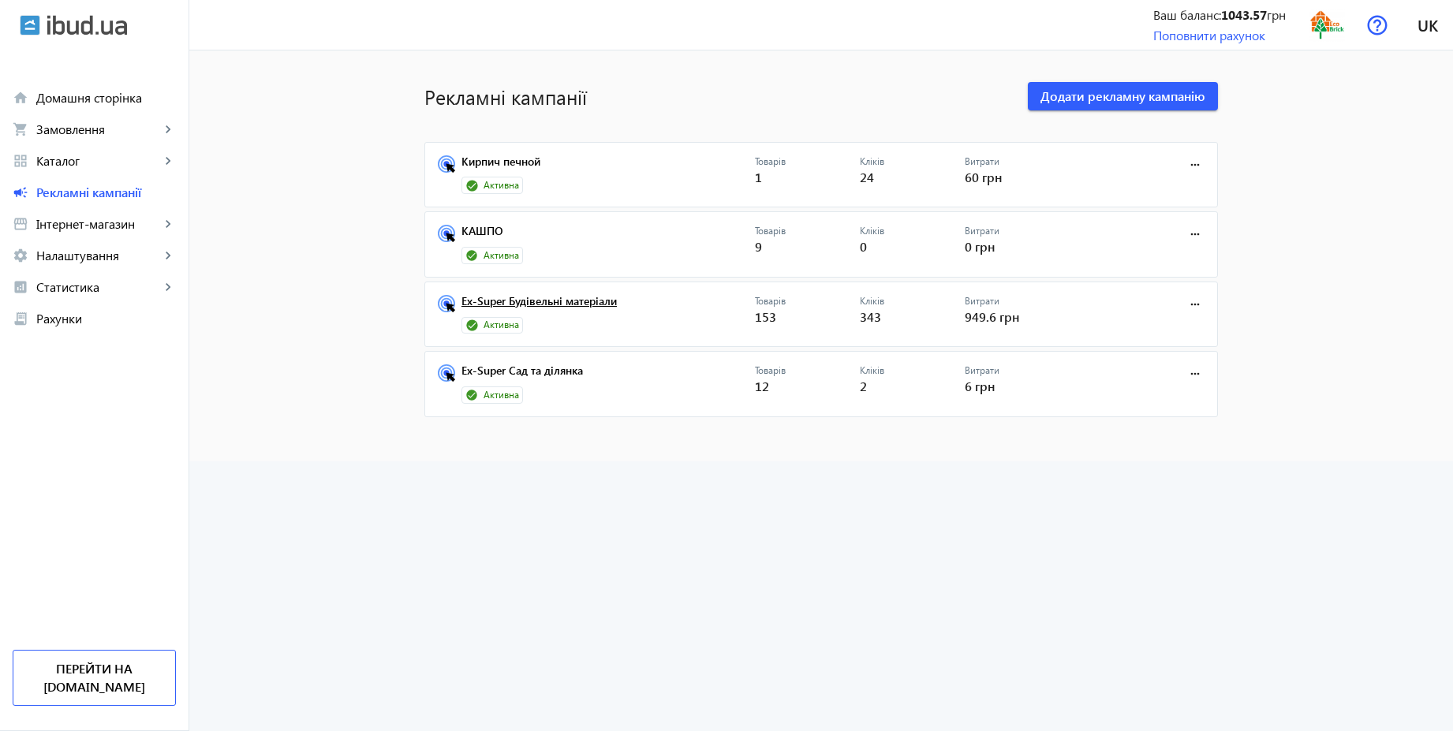
click at [595, 307] on link "Ex-Super Будівельні матеріали" at bounding box center [607, 306] width 293 height 22
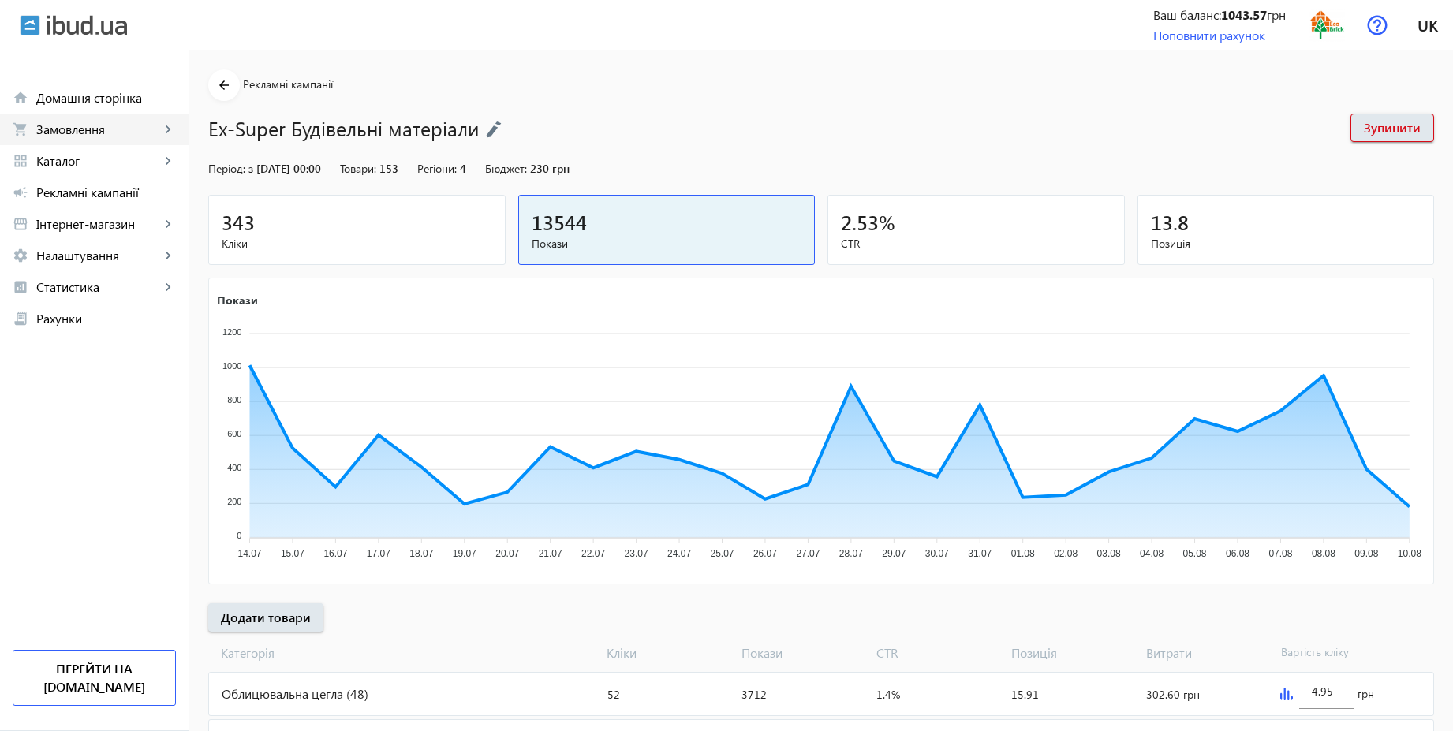
click at [63, 134] on span "Замовлення" at bounding box center [98, 129] width 124 height 16
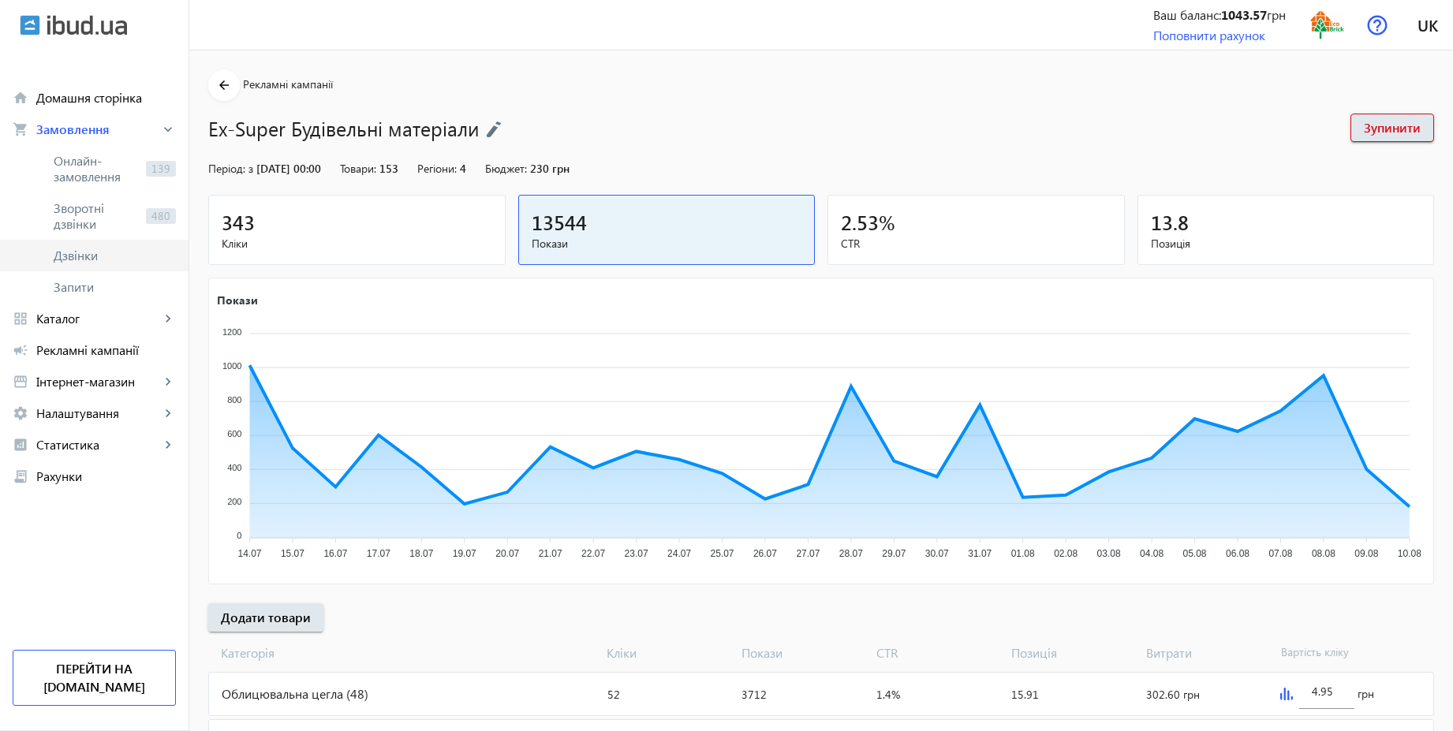
click at [78, 253] on span "Дзвінки" at bounding box center [115, 256] width 122 height 16
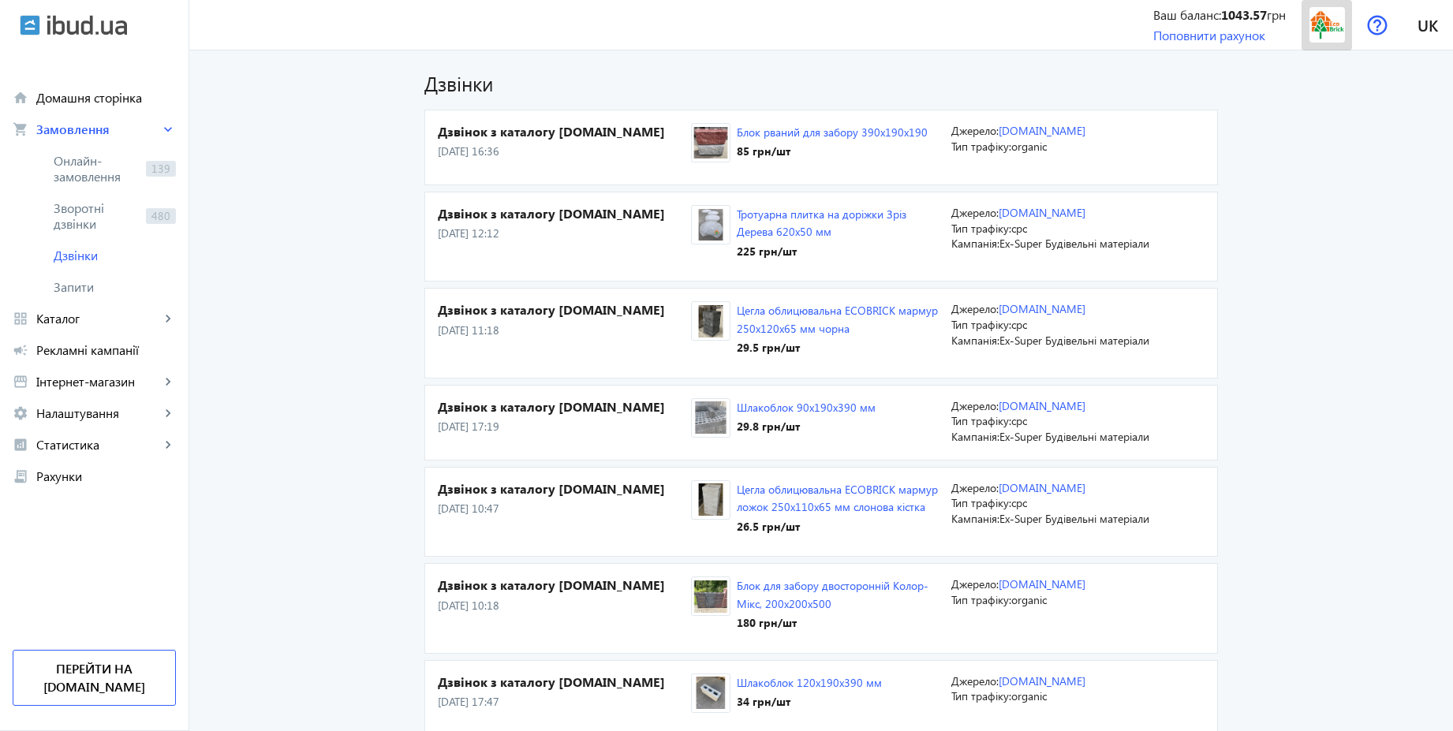
click at [1315, 26] on img at bounding box center [1326, 24] width 35 height 35
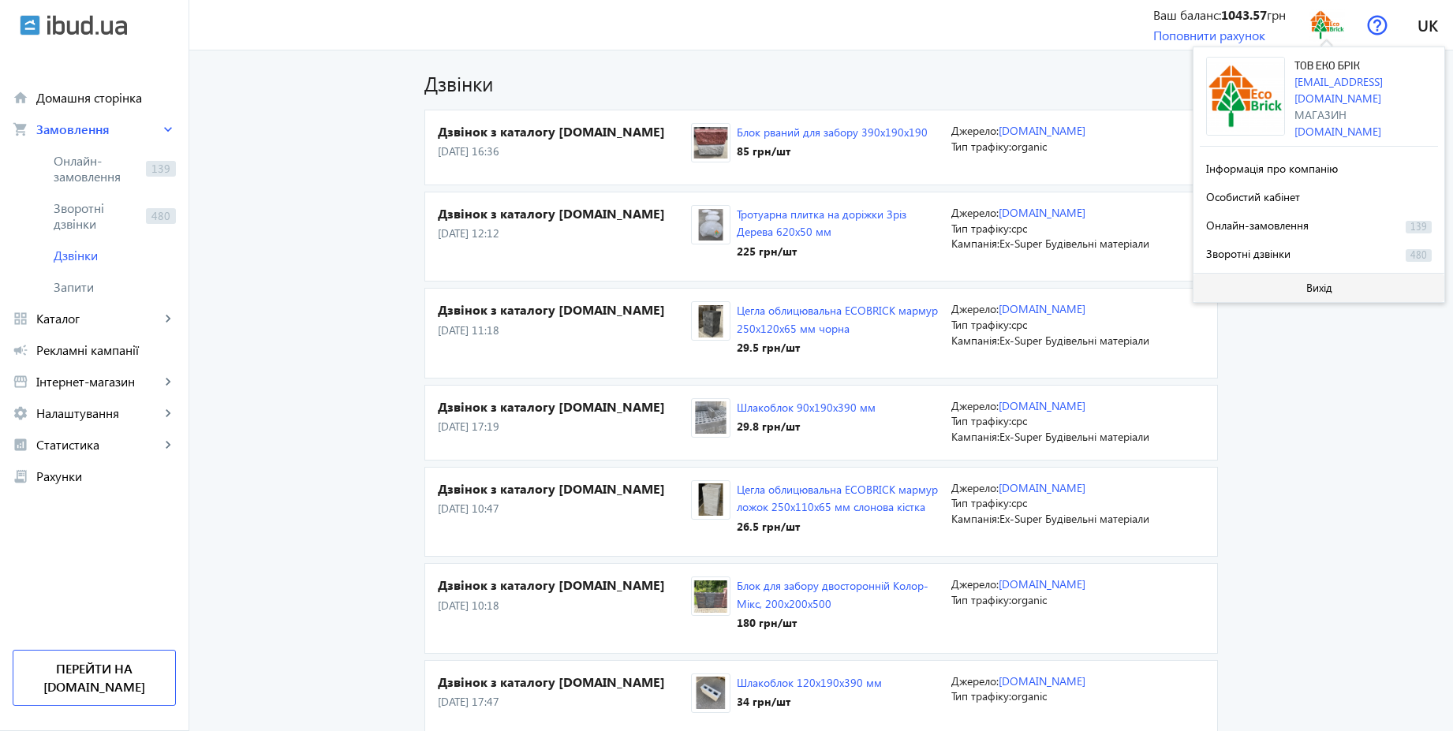
click at [1282, 279] on span at bounding box center [1318, 288] width 251 height 38
